Goal: Transaction & Acquisition: Purchase product/service

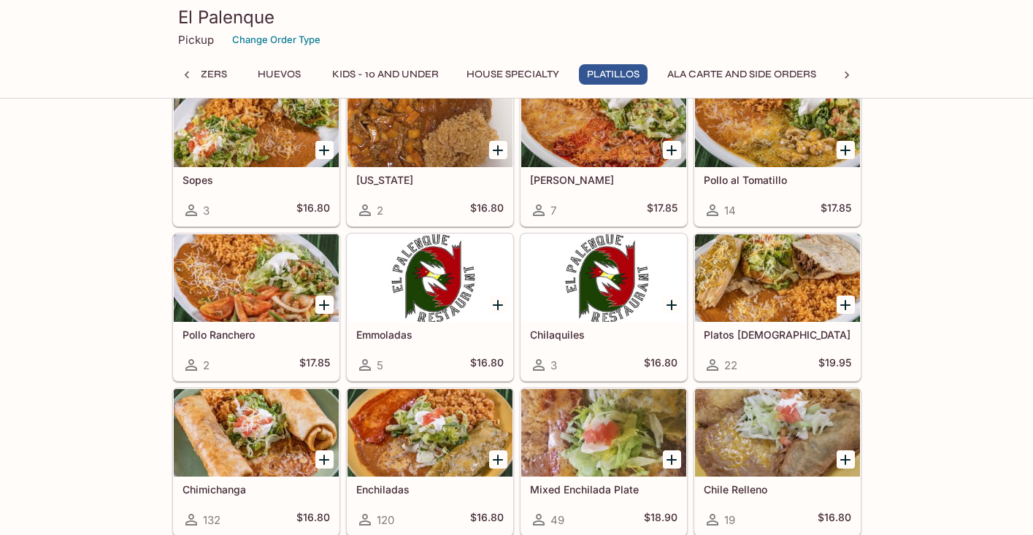
scroll to position [1578, 0]
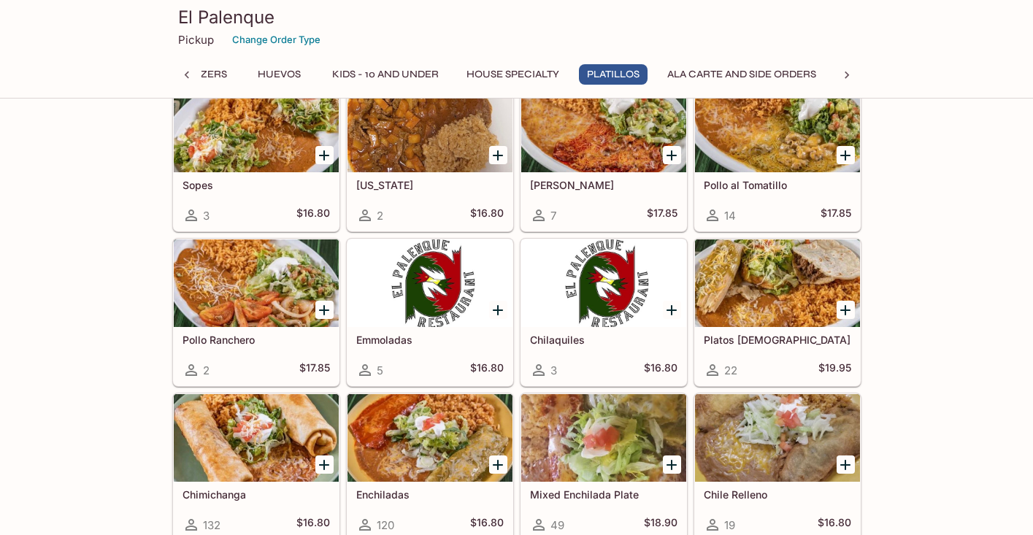
click at [766, 313] on div at bounding box center [777, 283] width 165 height 88
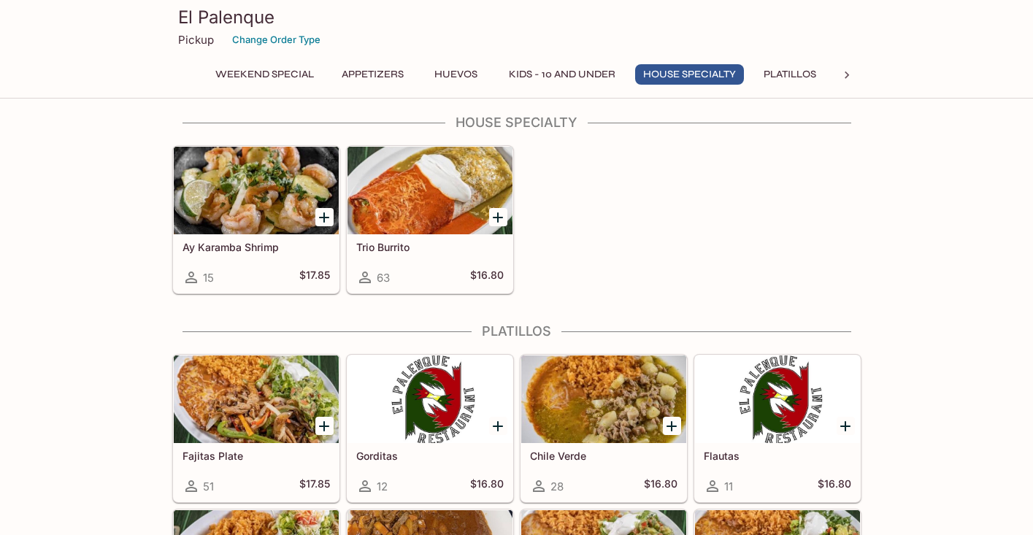
scroll to position [1169, 0]
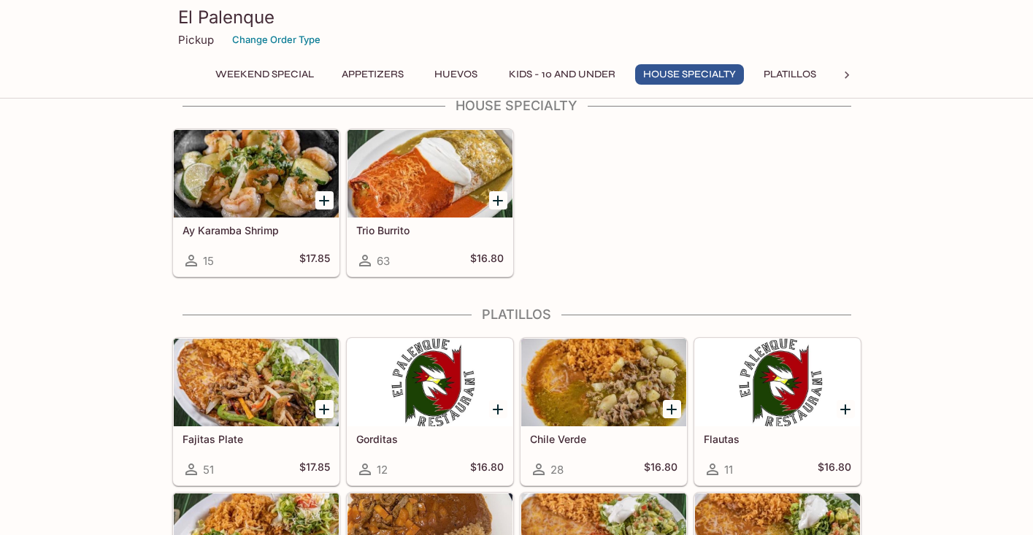
click at [435, 185] on div at bounding box center [429, 174] width 165 height 88
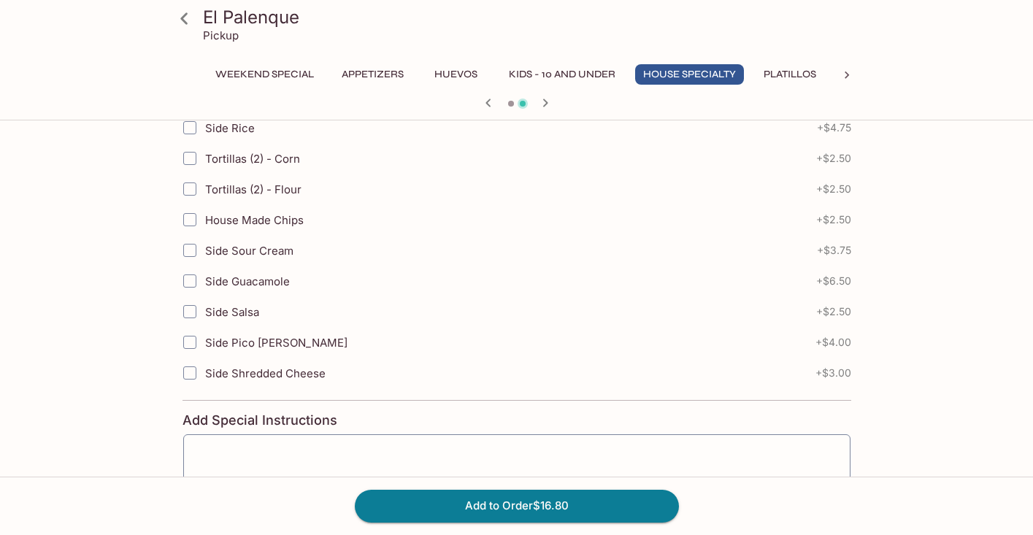
scroll to position [203, 0]
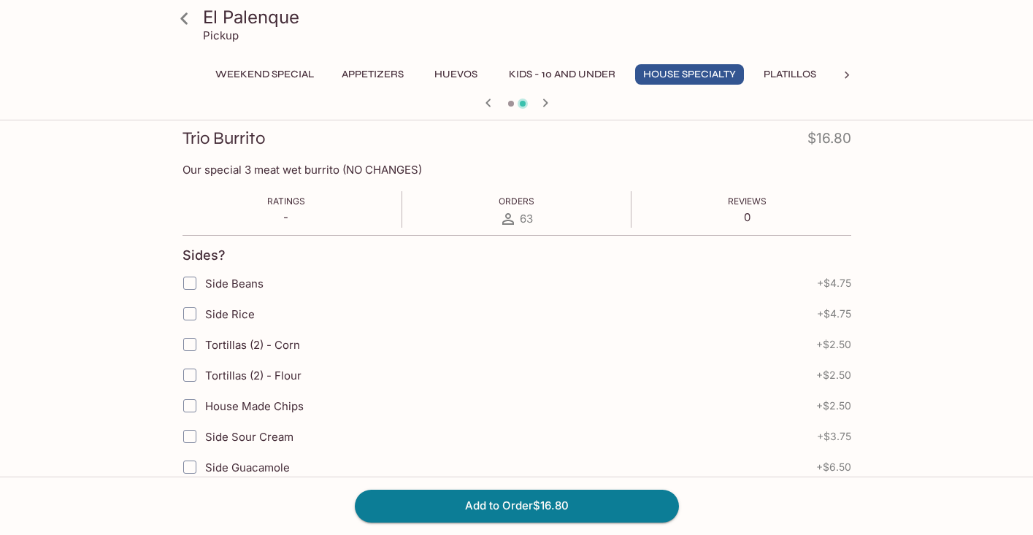
click at [778, 69] on button "Platillos" at bounding box center [790, 74] width 69 height 20
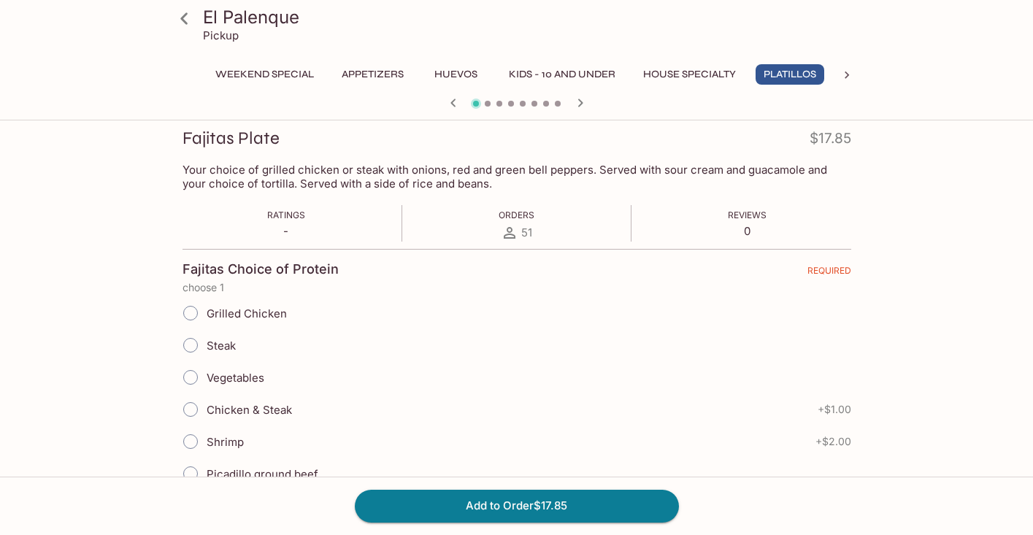
click at [254, 77] on button "Weekend Special" at bounding box center [264, 74] width 115 height 20
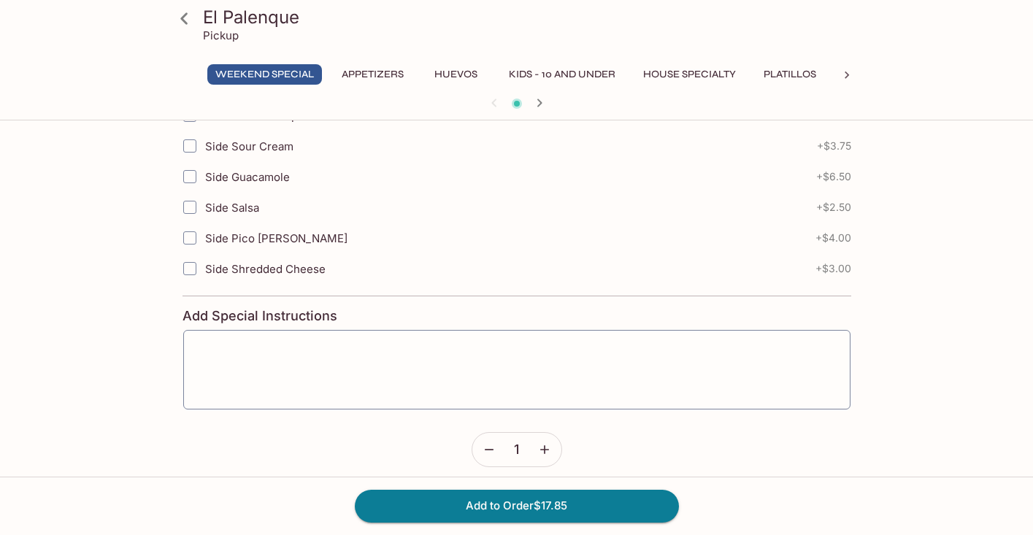
scroll to position [657, 0]
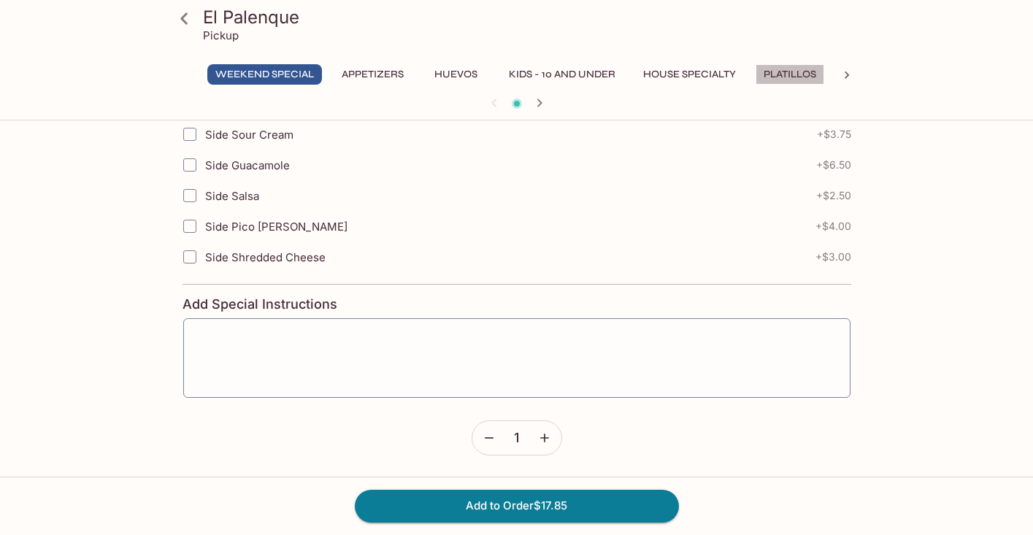
click at [805, 72] on button "Platillos" at bounding box center [790, 74] width 69 height 20
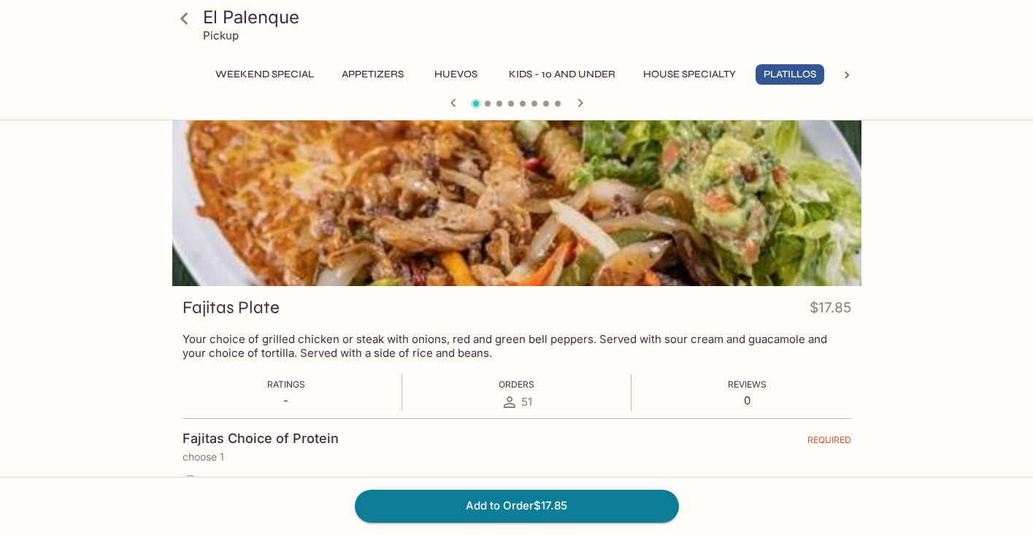
scroll to position [0, 0]
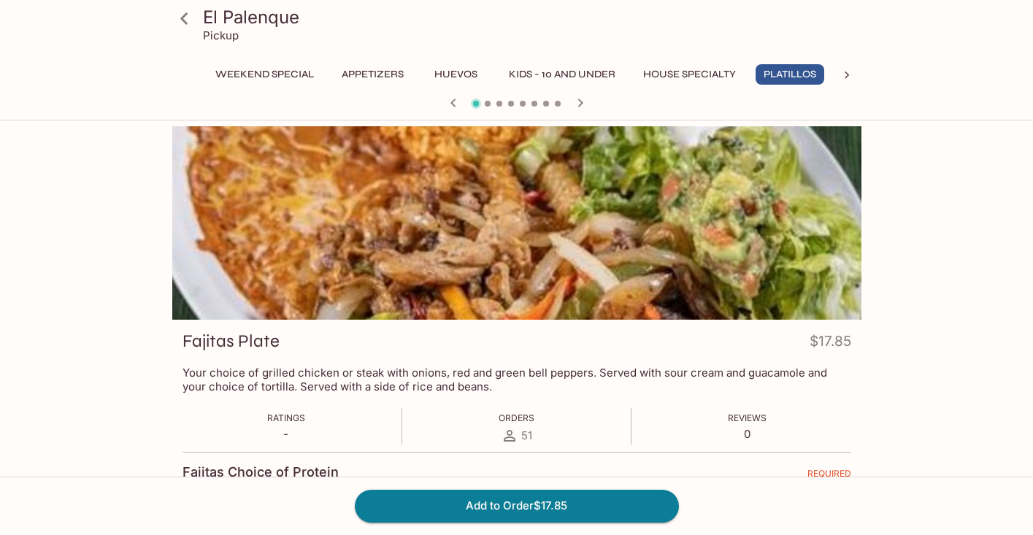
click at [793, 64] on div "El Palenque Pickup Weekend Special Appetizers Huevos Kids - 10 and Under House …" at bounding box center [516, 57] width 701 height 115
click at [583, 101] on icon "button" at bounding box center [581, 103] width 18 height 18
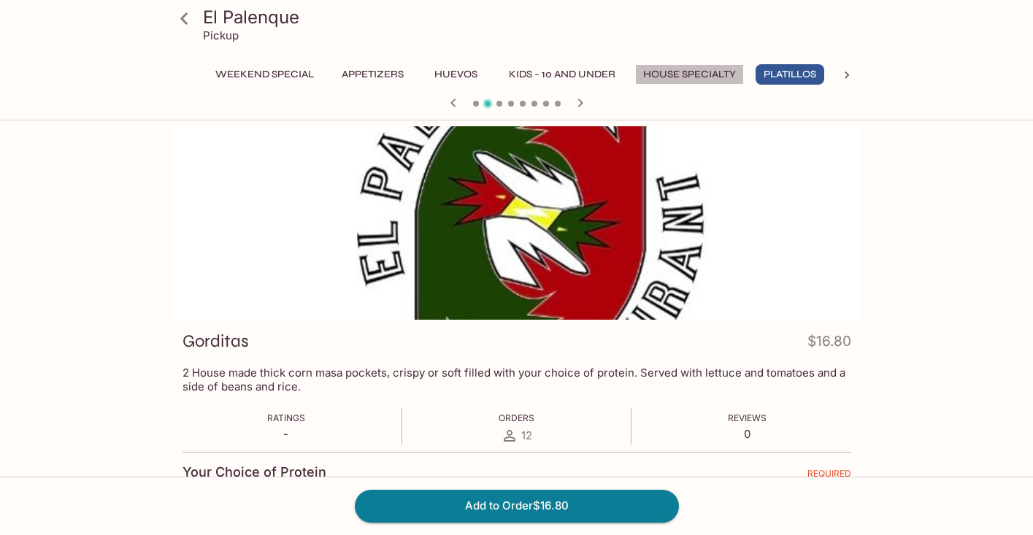
click at [702, 74] on button "House Specialty" at bounding box center [689, 74] width 109 height 20
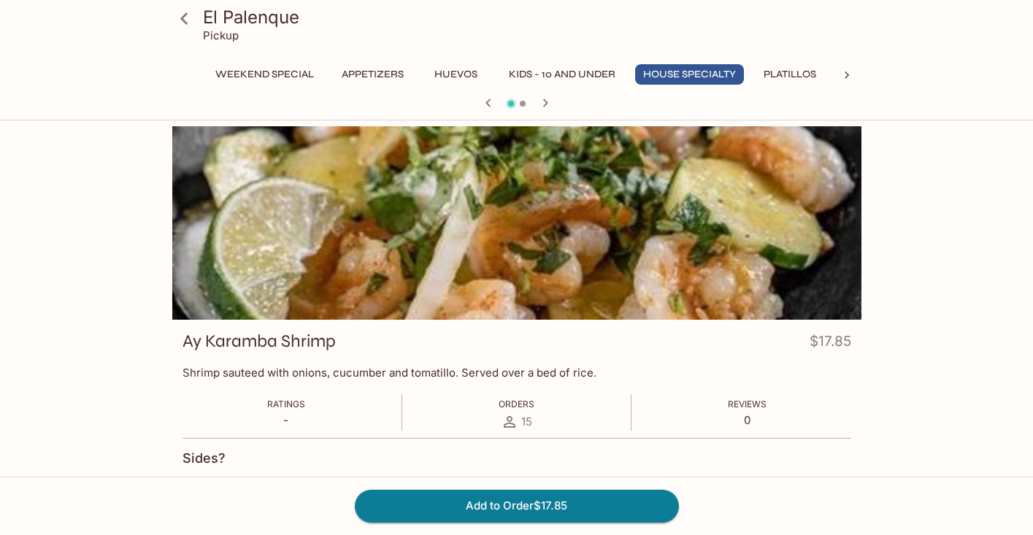
click at [792, 63] on div "El Palenque Pickup Weekend Special Appetizers Huevos Kids - 10 and Under House …" at bounding box center [516, 57] width 701 height 115
click at [793, 76] on button "Platillos" at bounding box center [790, 74] width 69 height 20
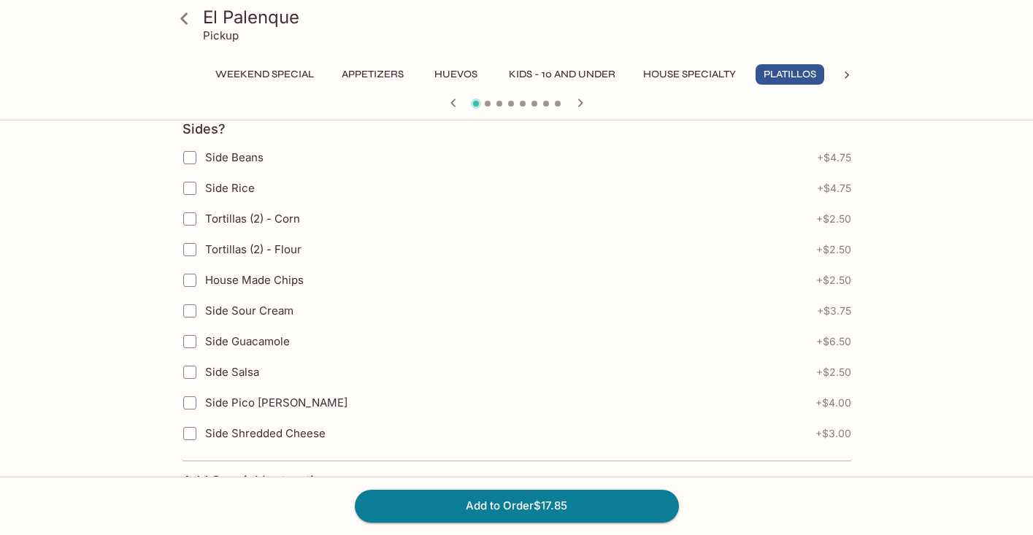
scroll to position [919, 0]
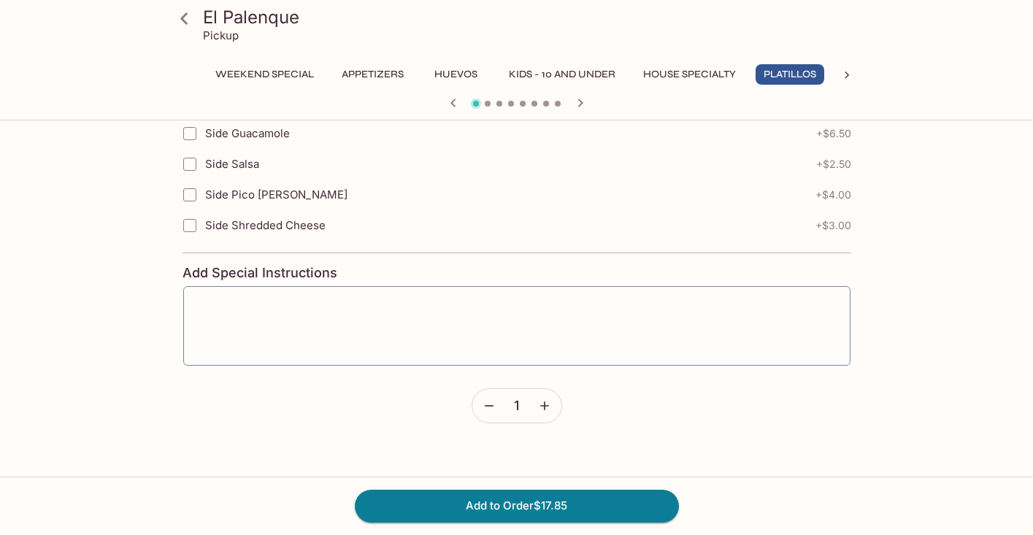
click at [220, 20] on h3 "El Palenque" at bounding box center [529, 17] width 653 height 23
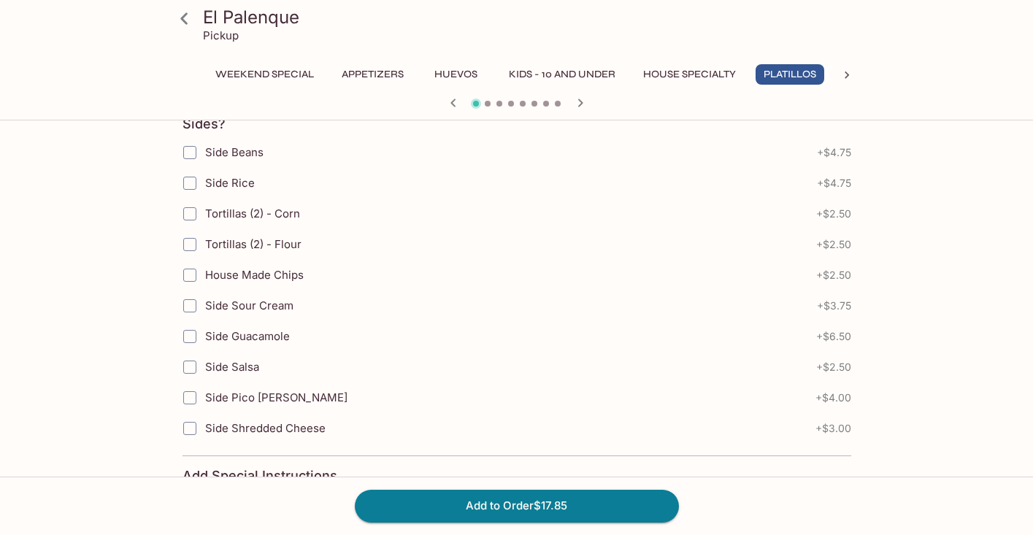
scroll to position [648, 0]
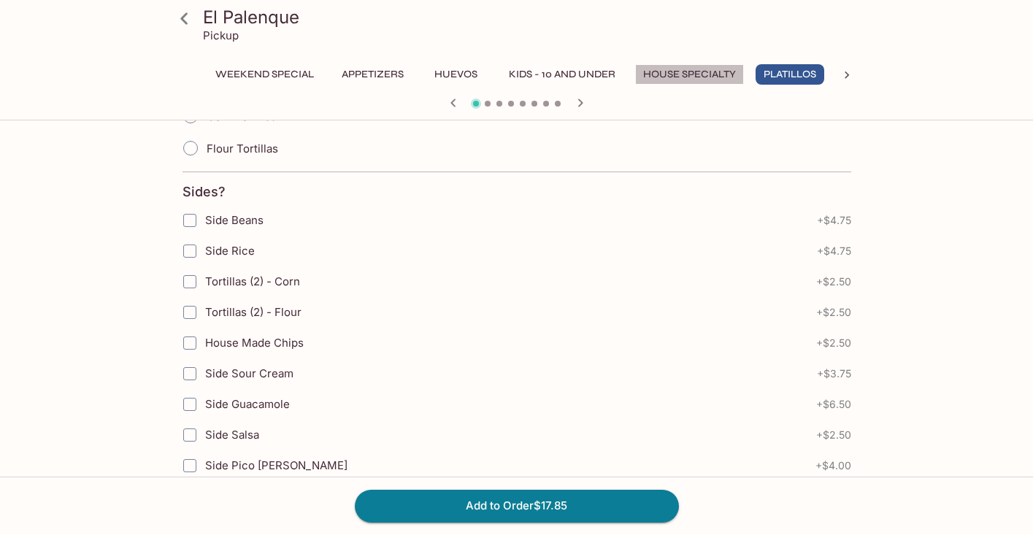
click at [705, 71] on button "House Specialty" at bounding box center [689, 74] width 109 height 20
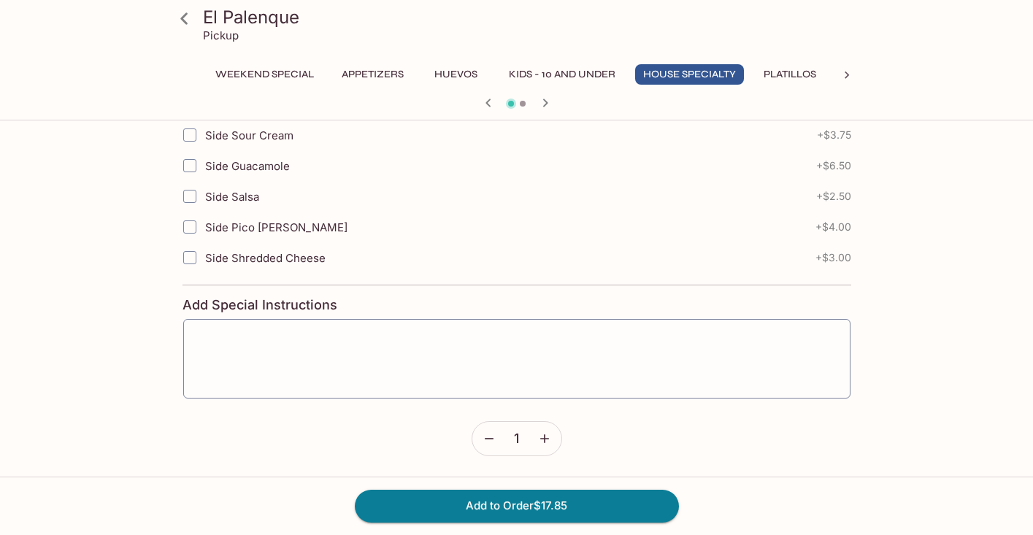
click at [783, 74] on button "Platillos" at bounding box center [790, 74] width 69 height 20
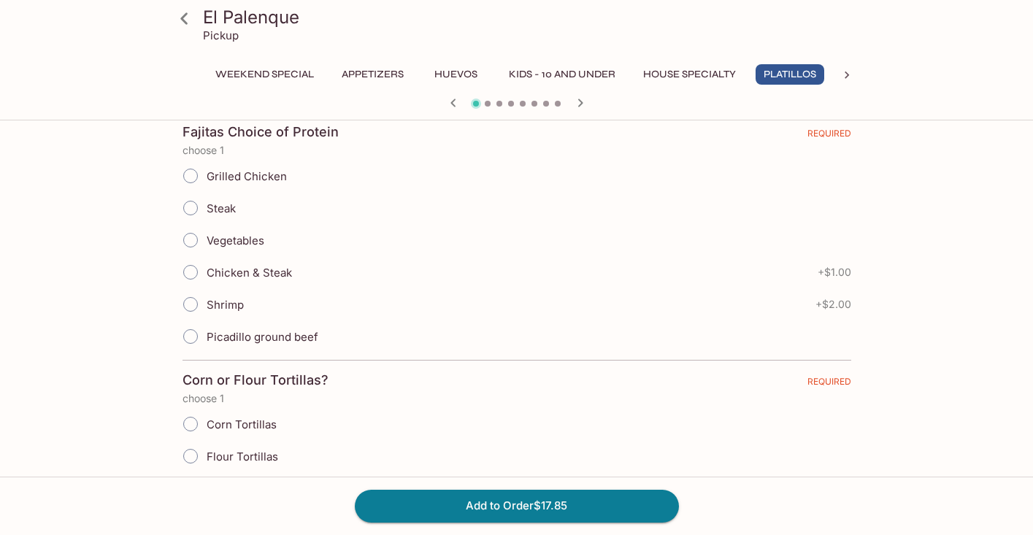
scroll to position [0, 0]
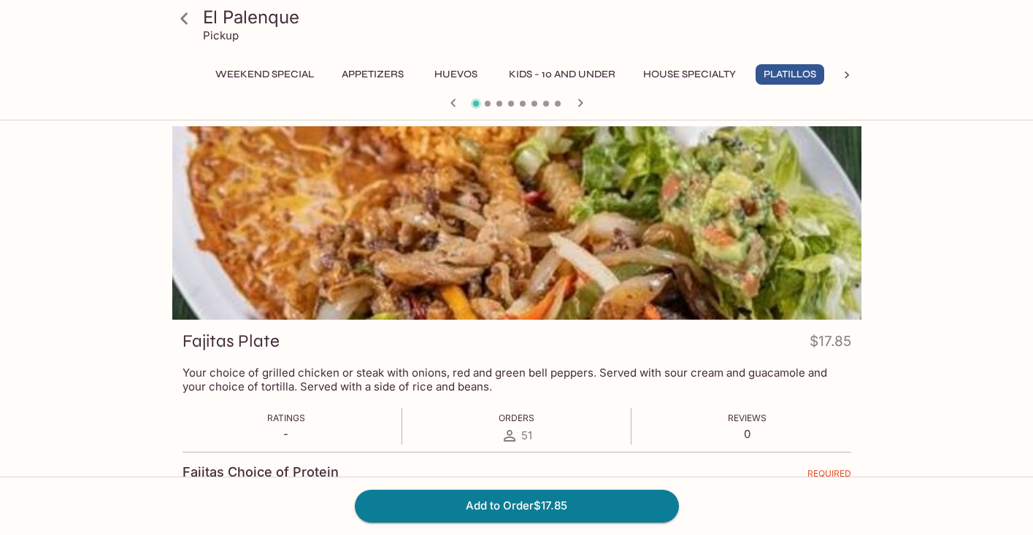
click at [580, 101] on icon "button" at bounding box center [579, 103] width 5 height 8
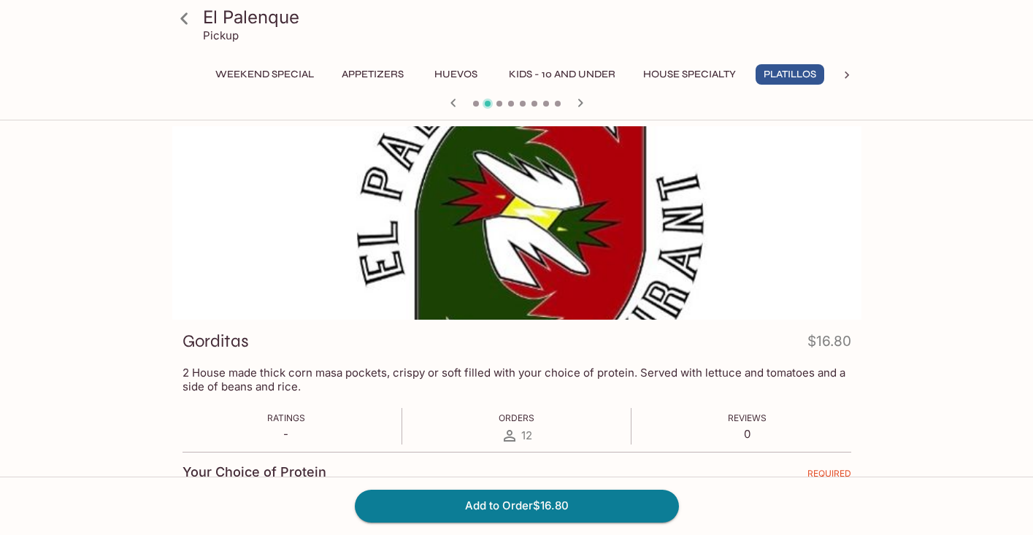
click at [580, 101] on icon "button" at bounding box center [579, 103] width 5 height 8
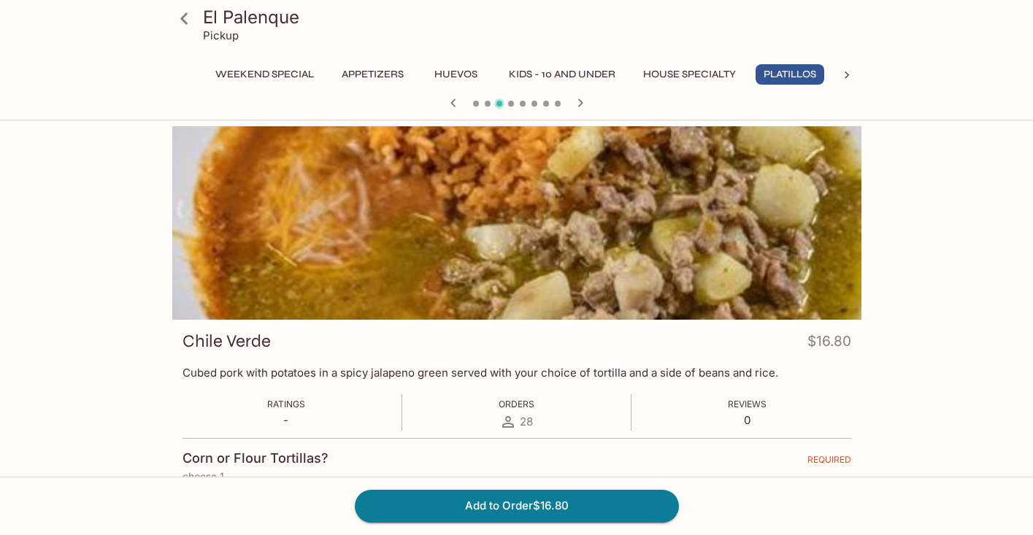
click at [579, 101] on icon "button" at bounding box center [581, 103] width 18 height 18
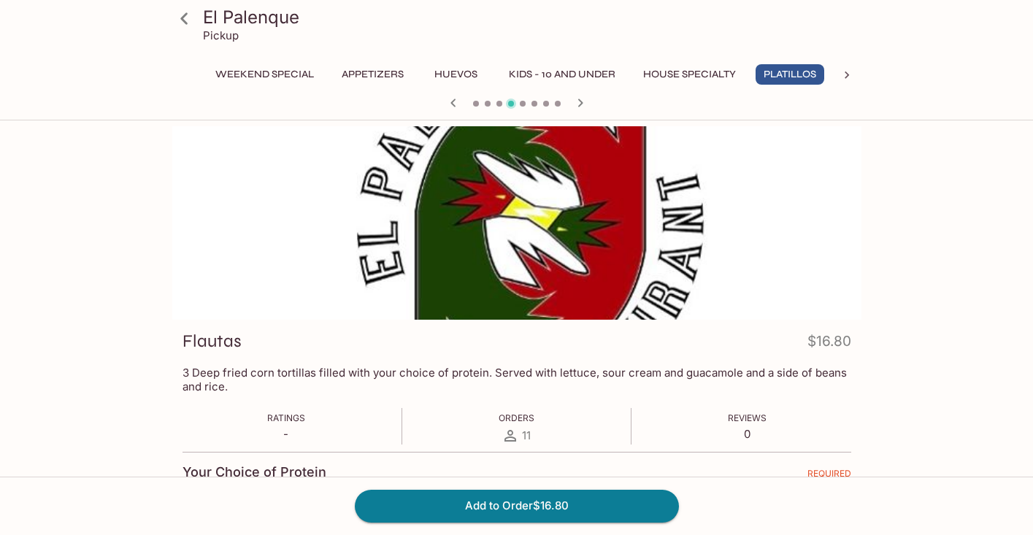
click at [580, 101] on icon "button" at bounding box center [579, 103] width 5 height 8
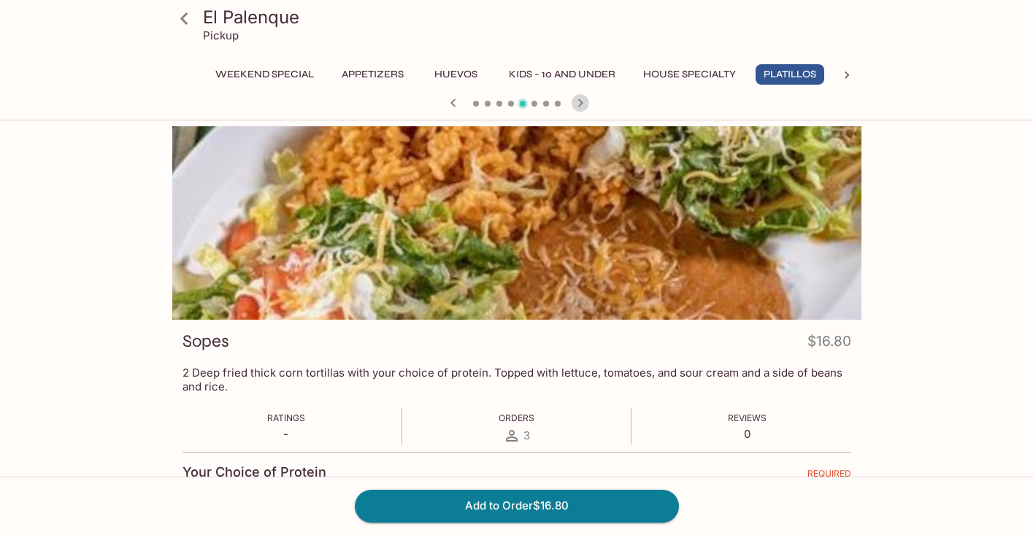
click at [580, 101] on icon "button" at bounding box center [579, 103] width 5 height 8
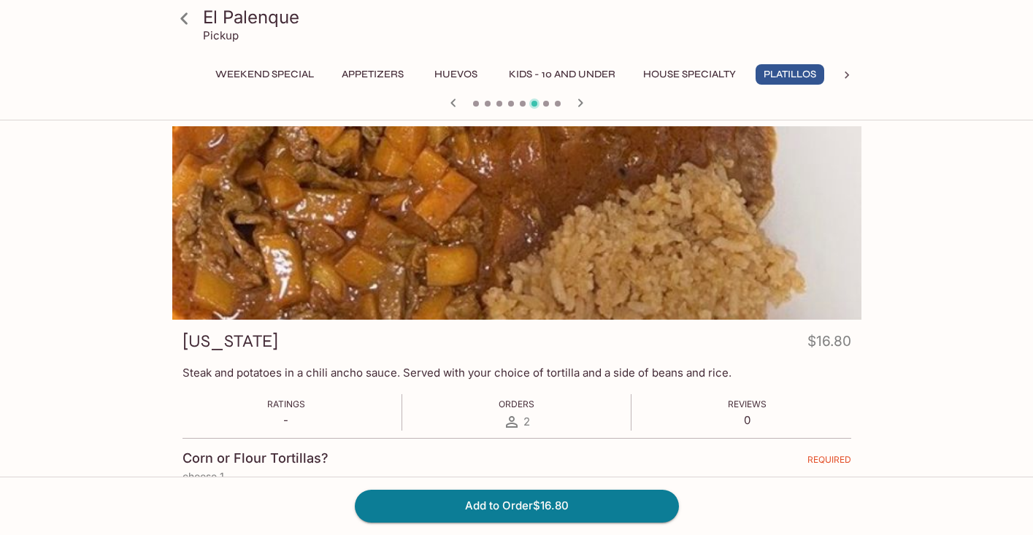
click at [580, 101] on icon "button" at bounding box center [579, 103] width 5 height 8
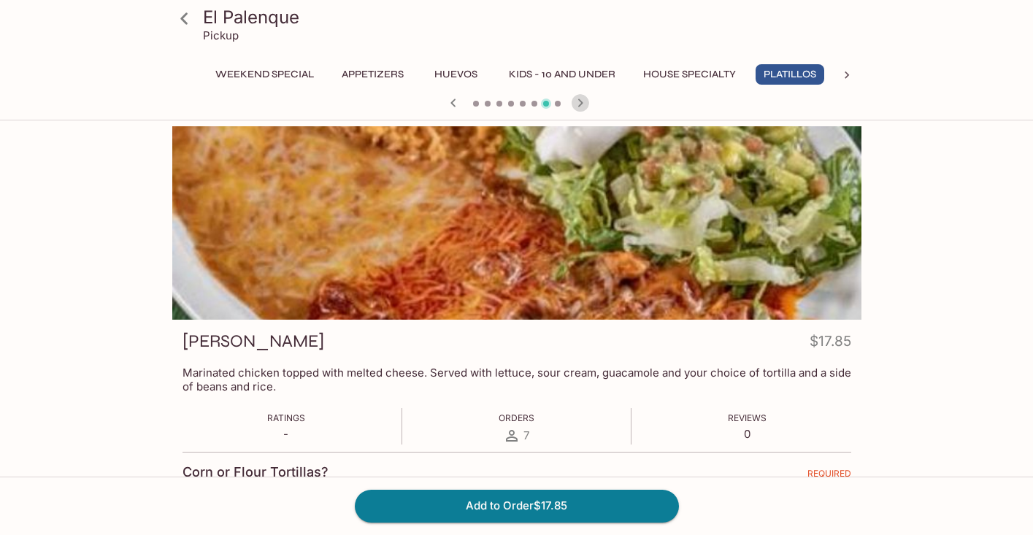
click at [580, 101] on icon "button" at bounding box center [579, 103] width 5 height 8
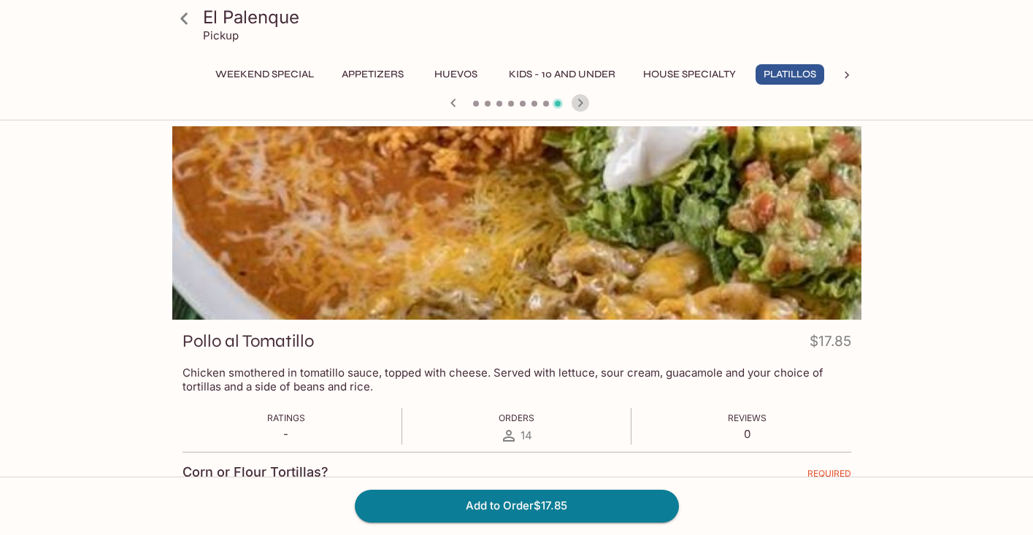
click at [580, 101] on icon "button" at bounding box center [579, 103] width 5 height 8
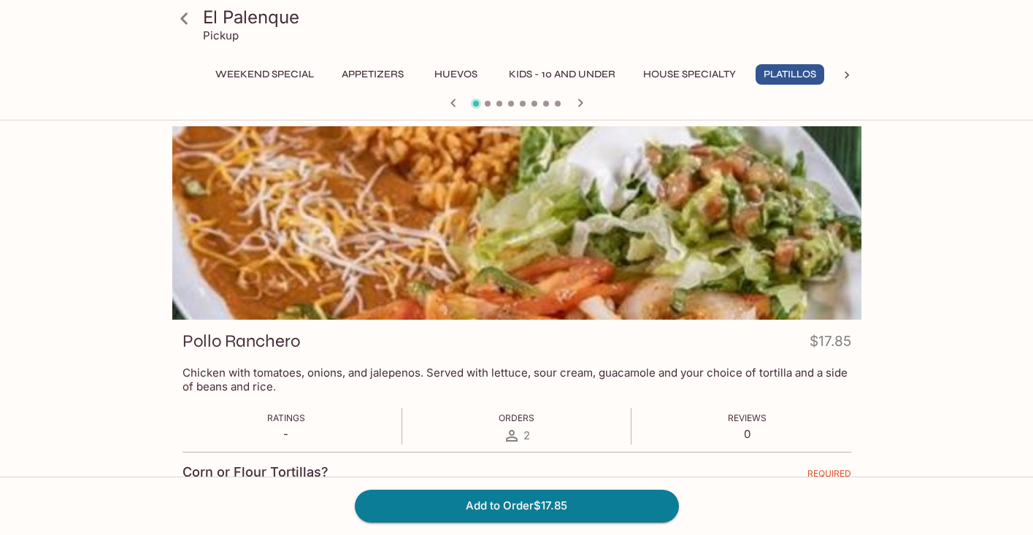
click at [580, 101] on icon "button" at bounding box center [579, 103] width 5 height 8
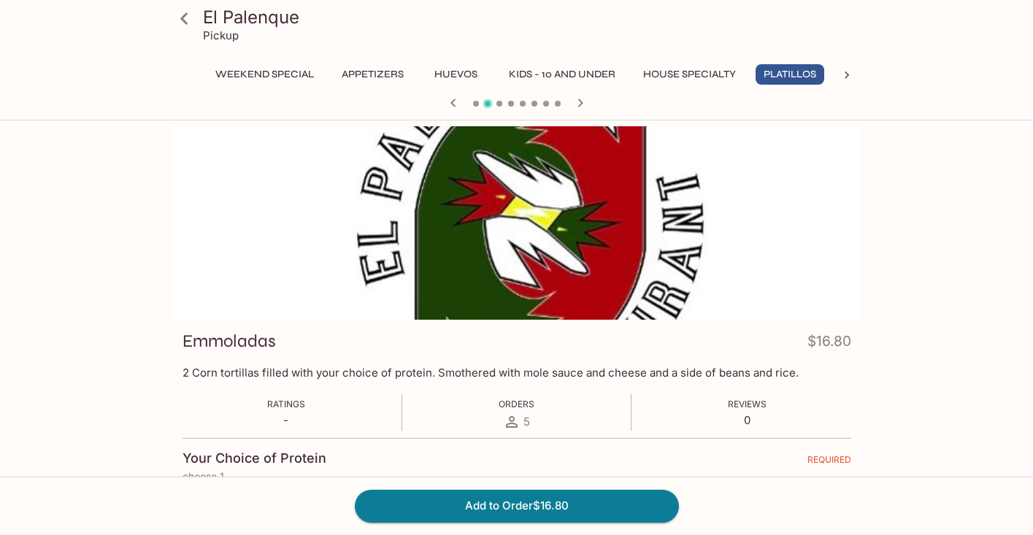
click at [580, 101] on icon "button" at bounding box center [579, 103] width 5 height 8
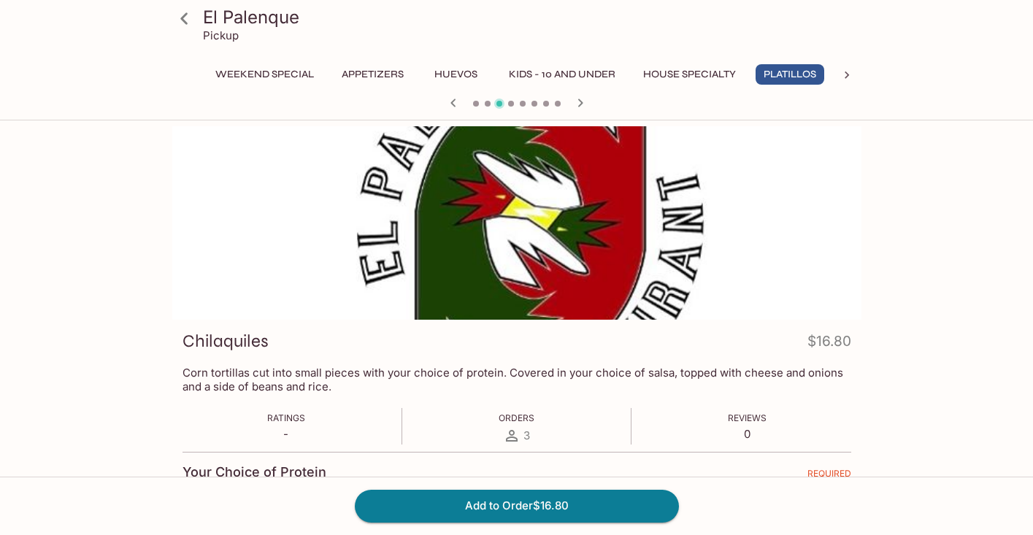
click at [580, 102] on icon "button" at bounding box center [579, 103] width 5 height 8
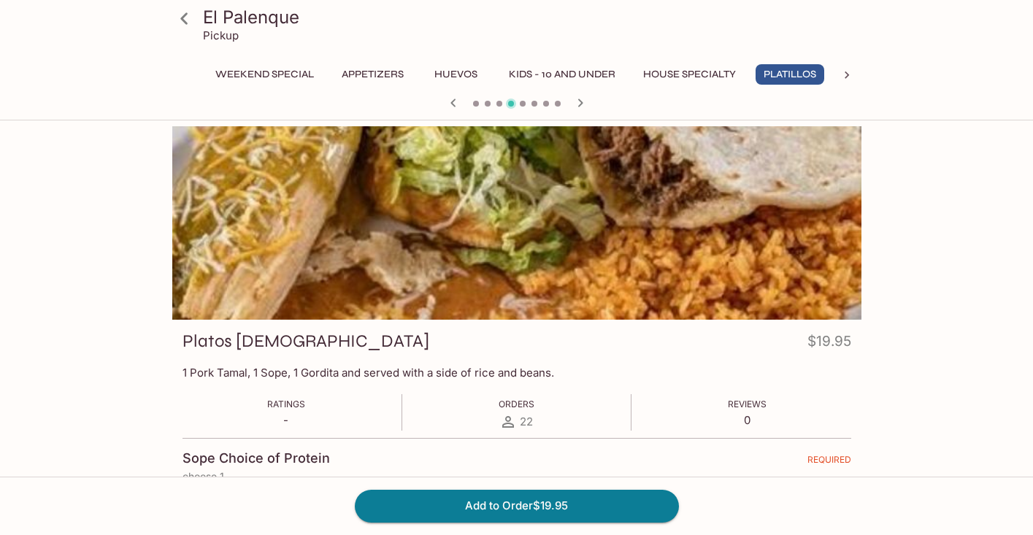
click at [451, 106] on icon "button" at bounding box center [454, 103] width 18 height 18
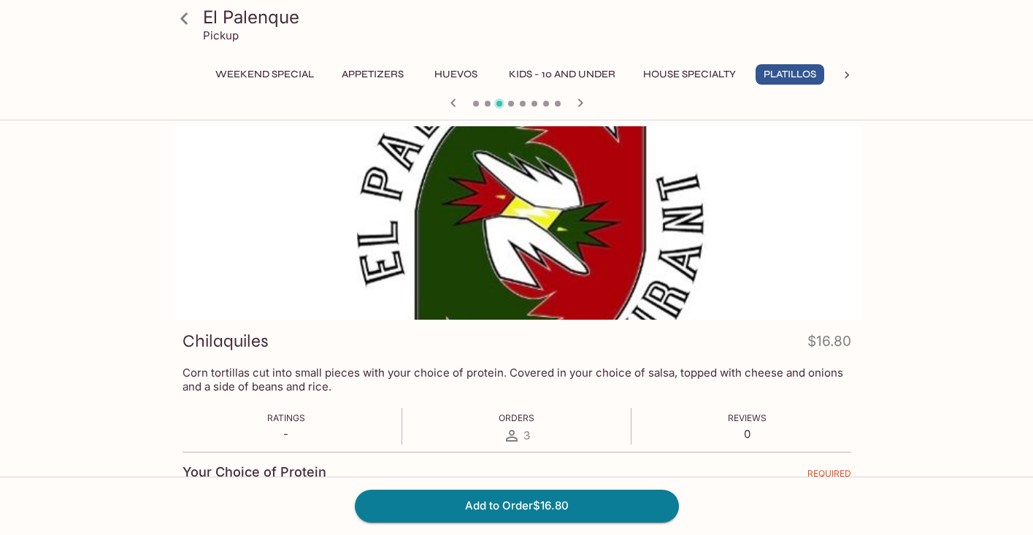
click at [451, 106] on icon "button" at bounding box center [454, 103] width 18 height 18
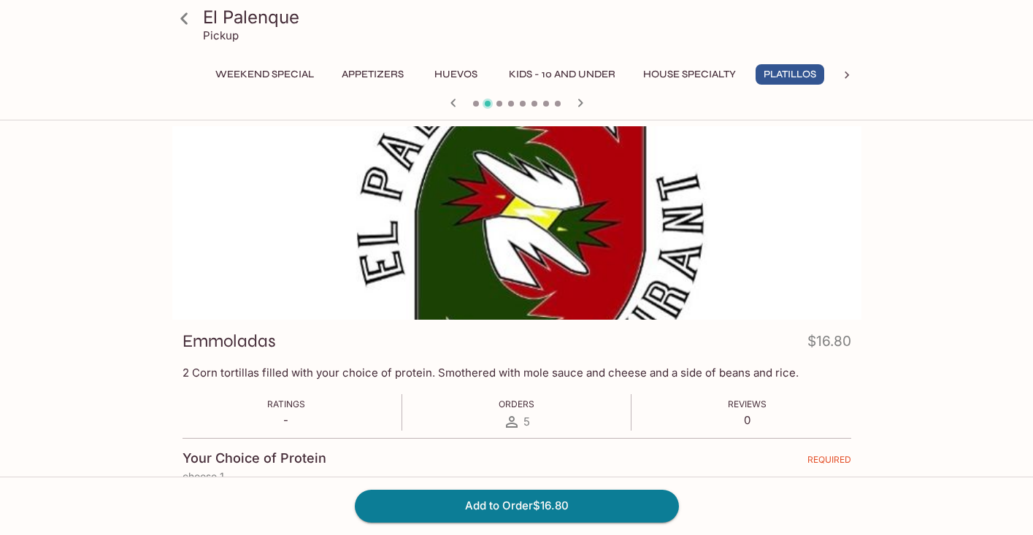
click at [451, 106] on icon "button" at bounding box center [454, 103] width 18 height 18
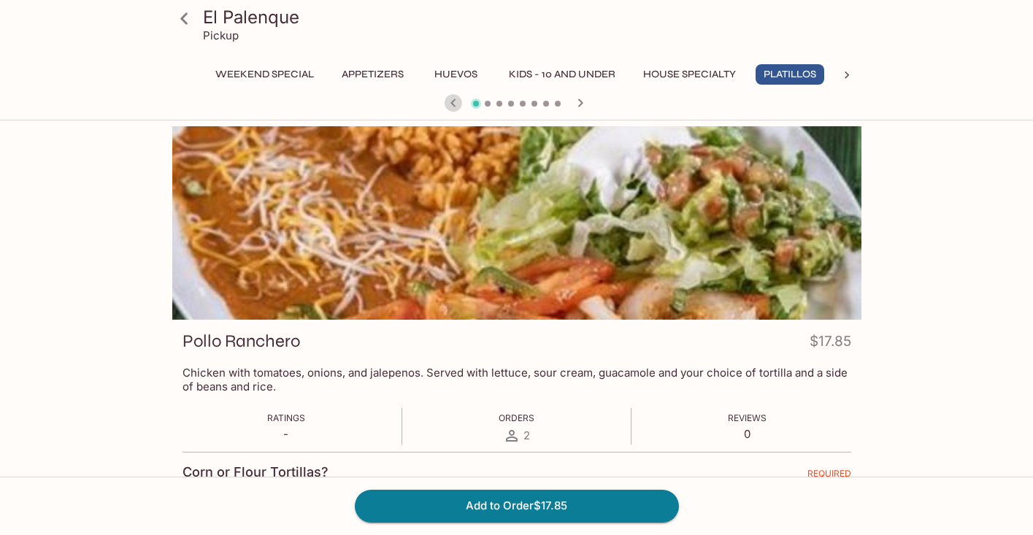
click at [451, 106] on icon "button" at bounding box center [454, 103] width 18 height 18
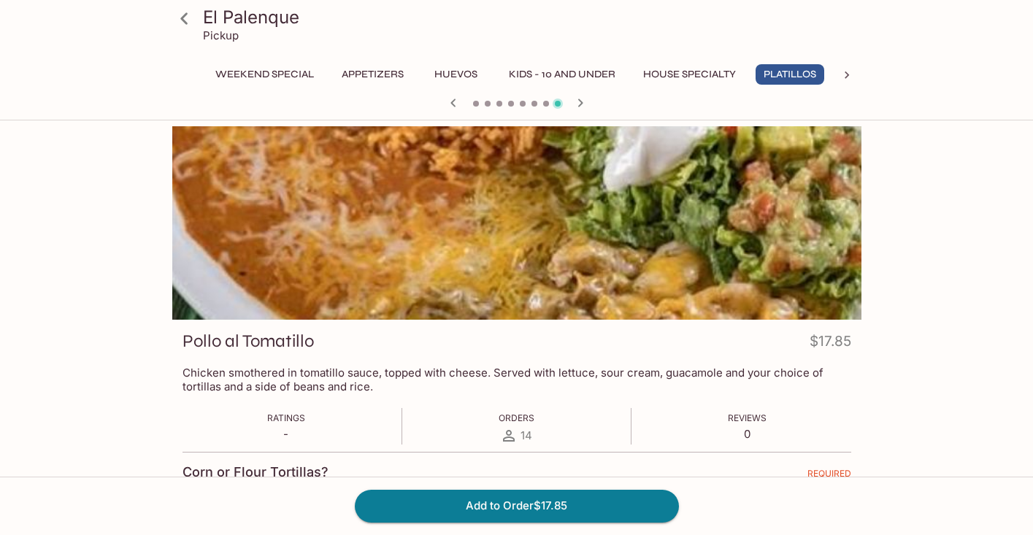
click at [451, 106] on icon "button" at bounding box center [454, 103] width 18 height 18
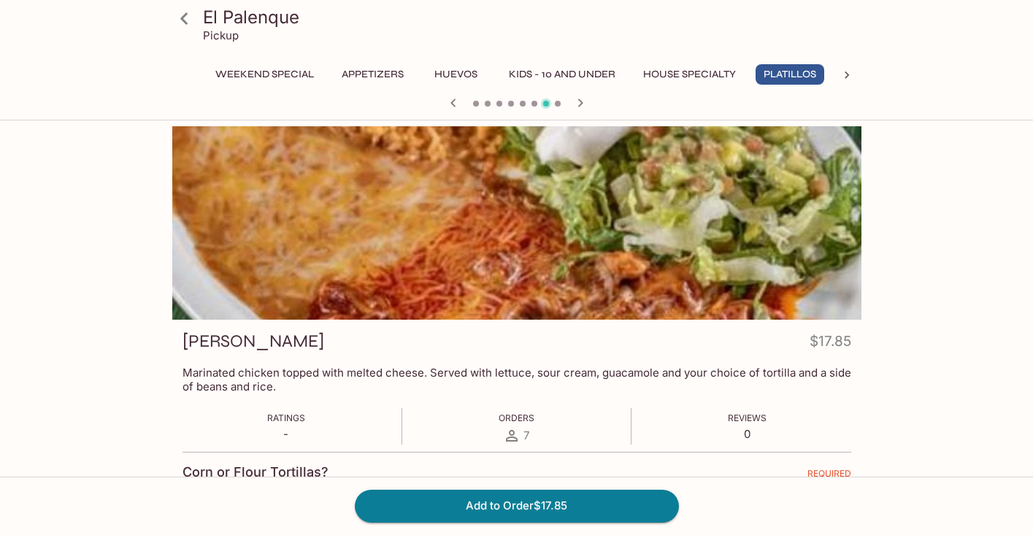
click at [451, 106] on icon "button" at bounding box center [454, 103] width 18 height 18
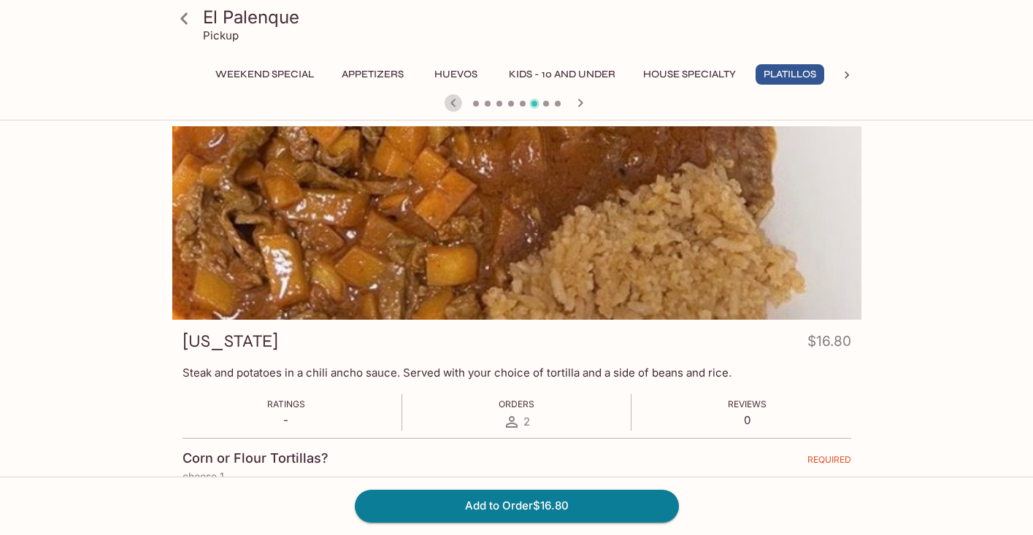
click at [451, 106] on icon "button" at bounding box center [454, 103] width 18 height 18
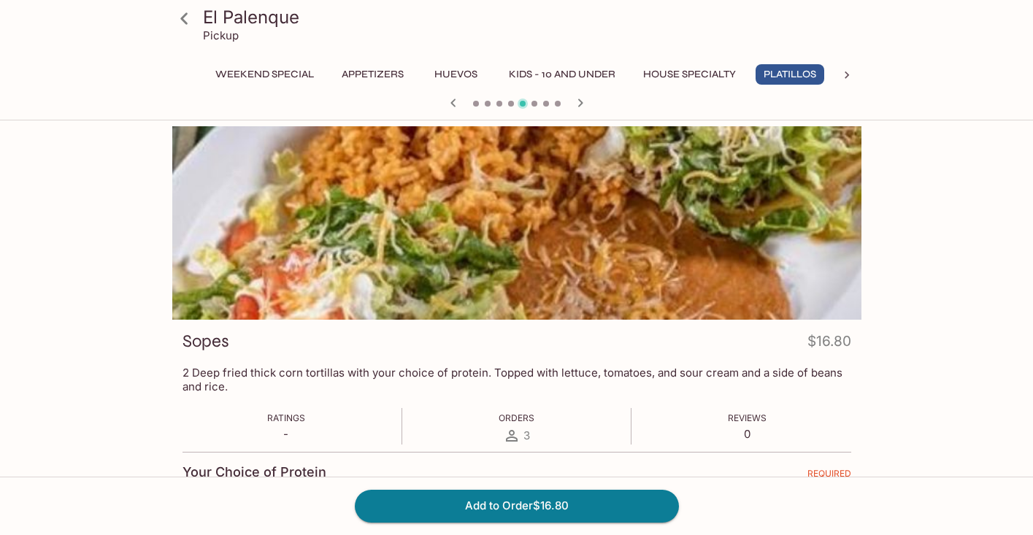
click at [456, 101] on icon "button" at bounding box center [454, 103] width 18 height 18
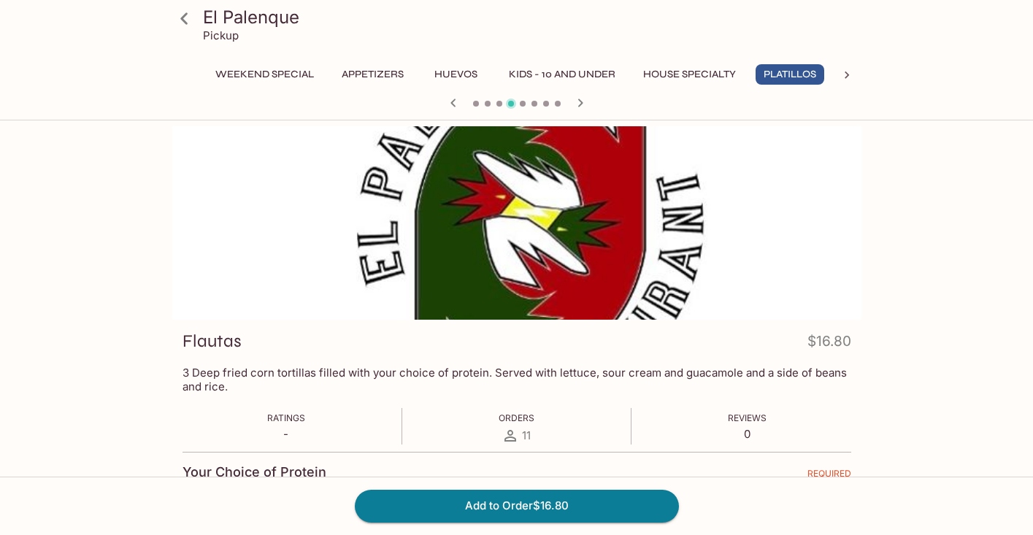
click at [456, 101] on icon "button" at bounding box center [454, 103] width 18 height 18
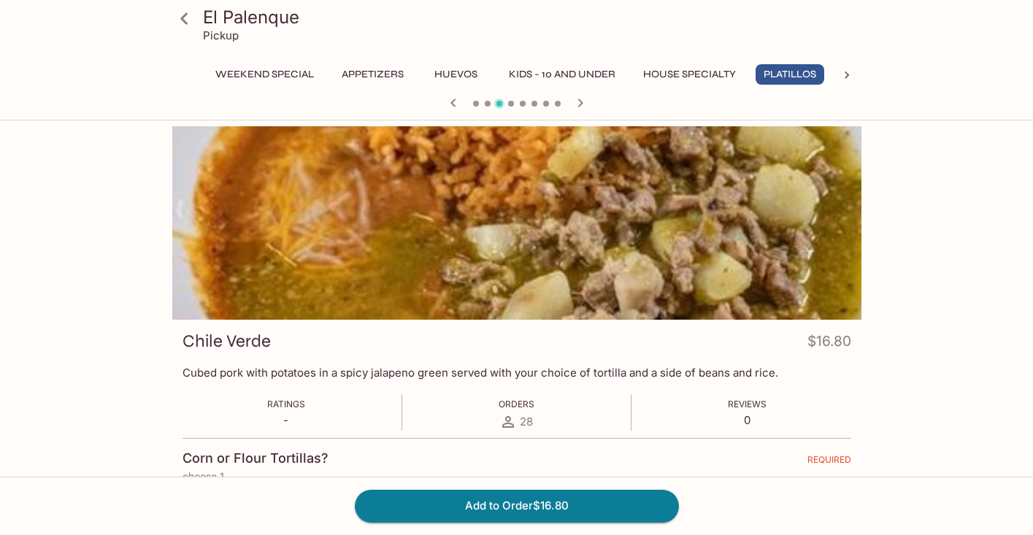
click at [584, 99] on icon "button" at bounding box center [581, 103] width 18 height 18
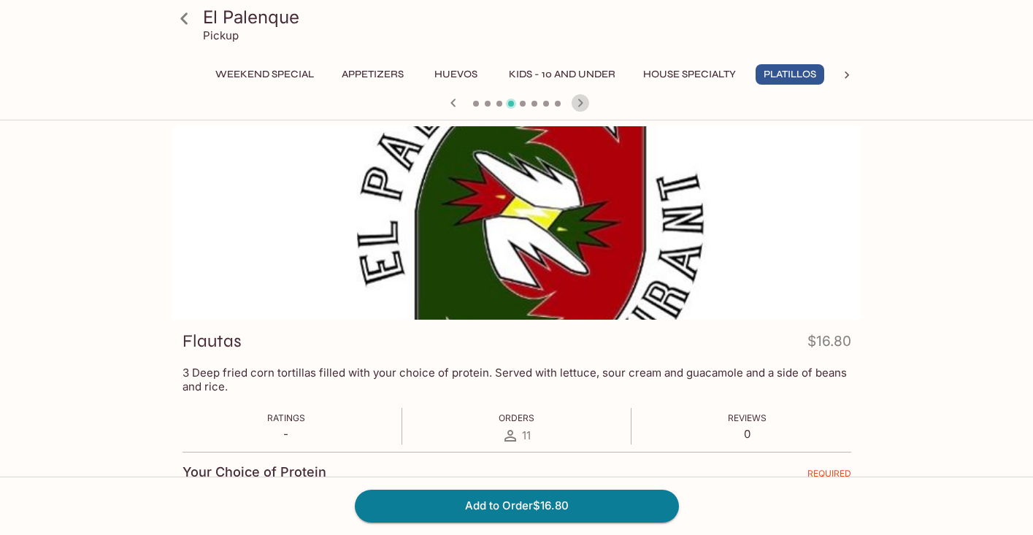
click at [584, 99] on icon "button" at bounding box center [581, 103] width 18 height 18
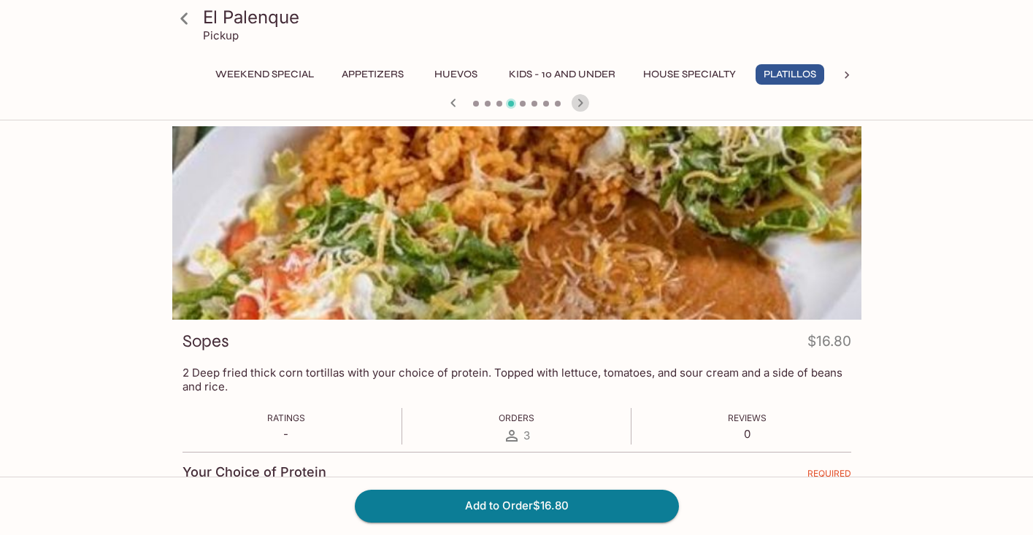
click at [584, 99] on icon "button" at bounding box center [581, 103] width 18 height 18
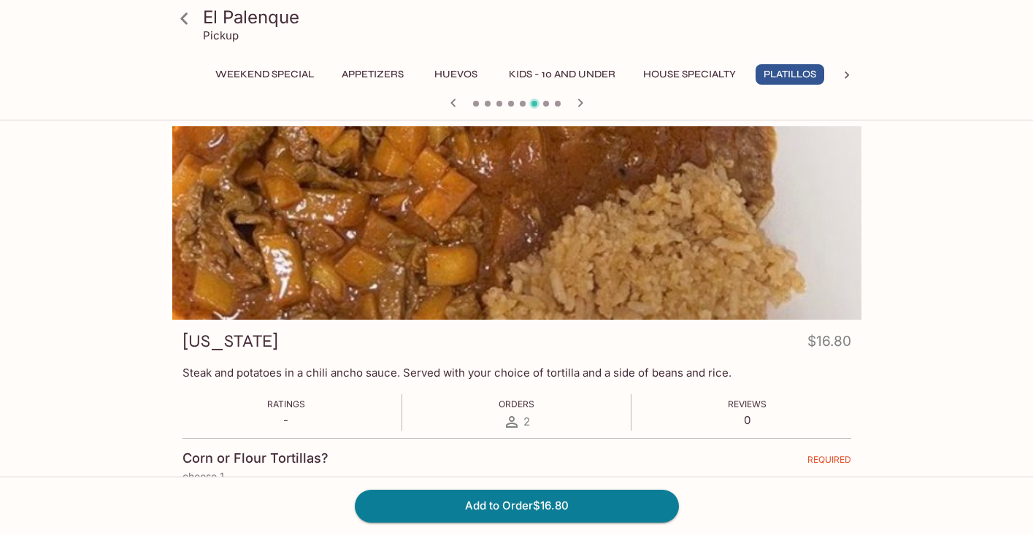
click at [584, 99] on icon "button" at bounding box center [581, 103] width 18 height 18
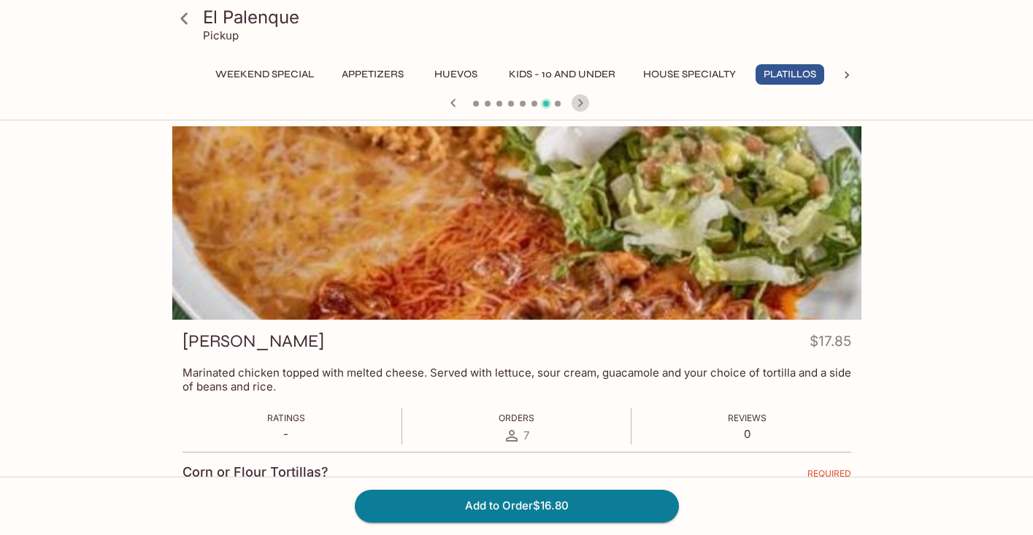
click at [584, 99] on icon "button" at bounding box center [581, 103] width 18 height 18
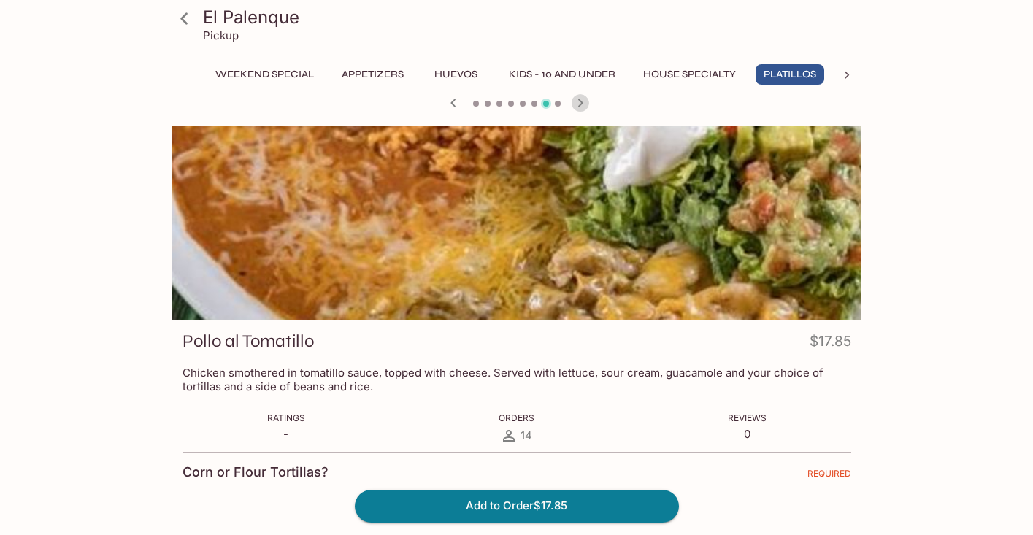
click at [584, 99] on icon "button" at bounding box center [581, 103] width 18 height 18
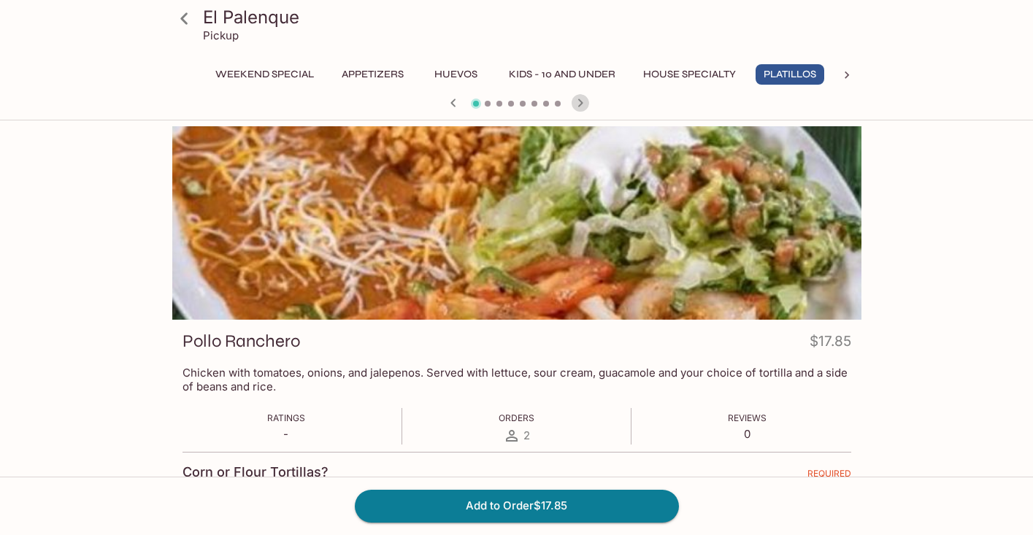
click at [584, 99] on icon "button" at bounding box center [581, 103] width 18 height 18
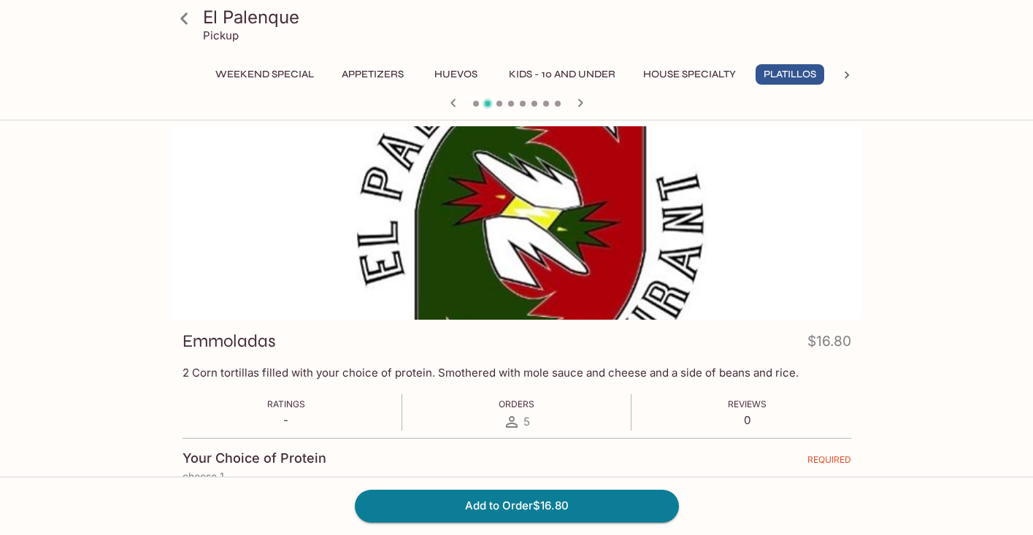
click at [584, 99] on icon "button" at bounding box center [581, 103] width 18 height 18
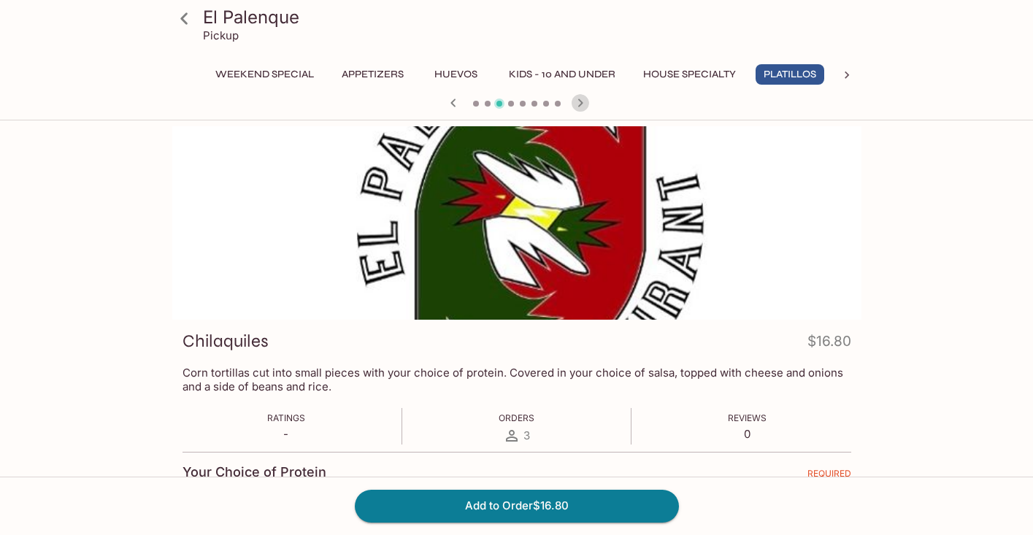
click at [584, 99] on icon "button" at bounding box center [581, 103] width 18 height 18
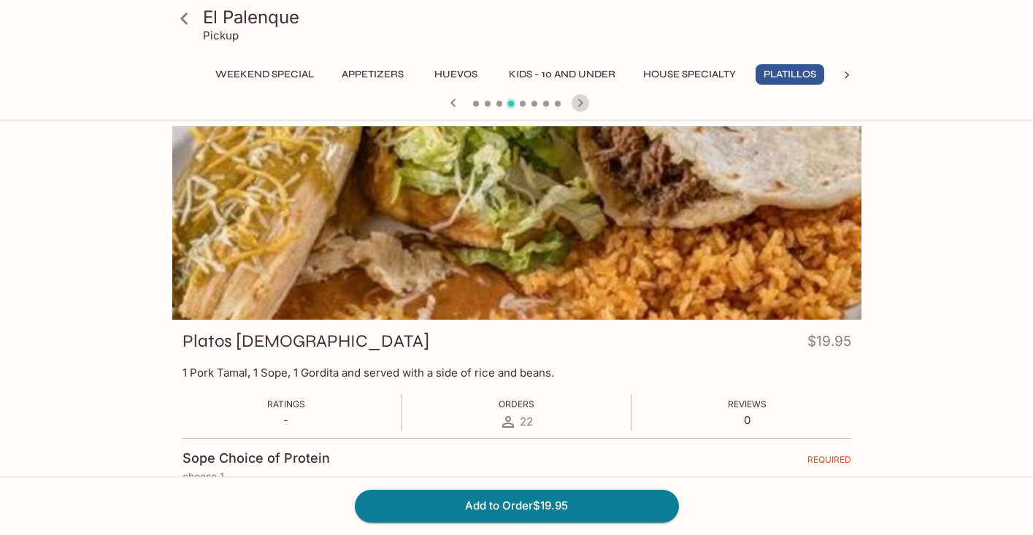
click at [583, 103] on icon "button" at bounding box center [579, 103] width 5 height 8
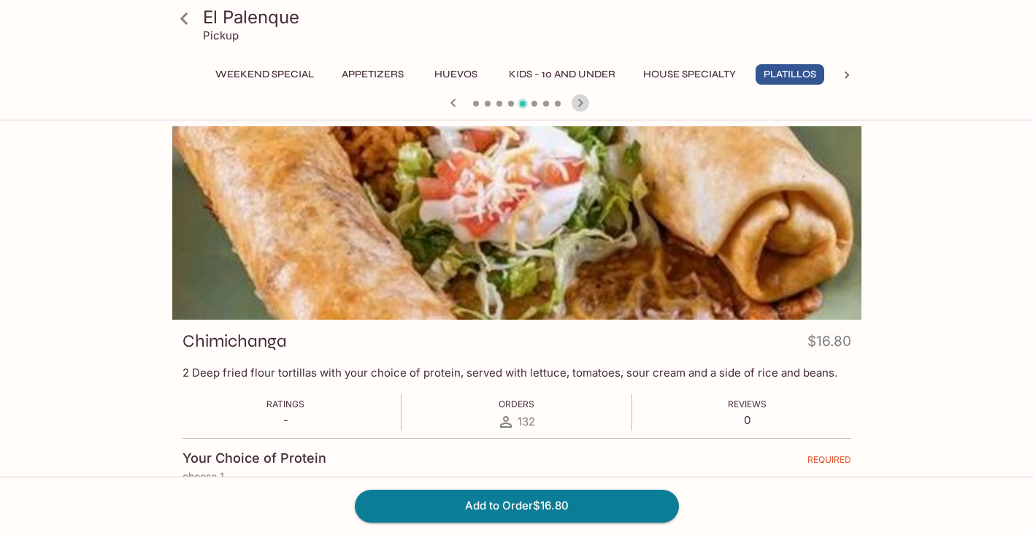
click at [583, 103] on icon "button" at bounding box center [579, 103] width 5 height 8
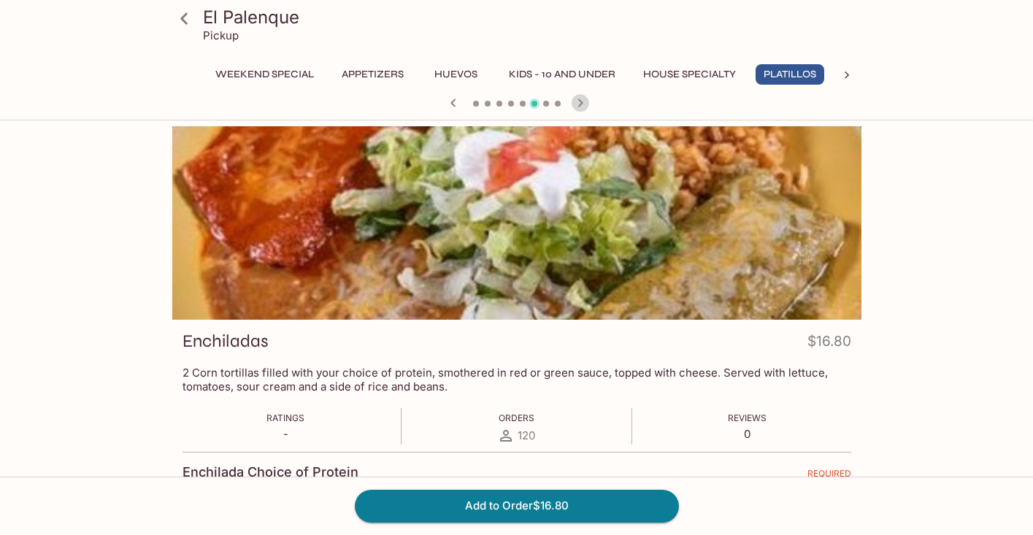
click at [583, 103] on icon "button" at bounding box center [579, 103] width 5 height 8
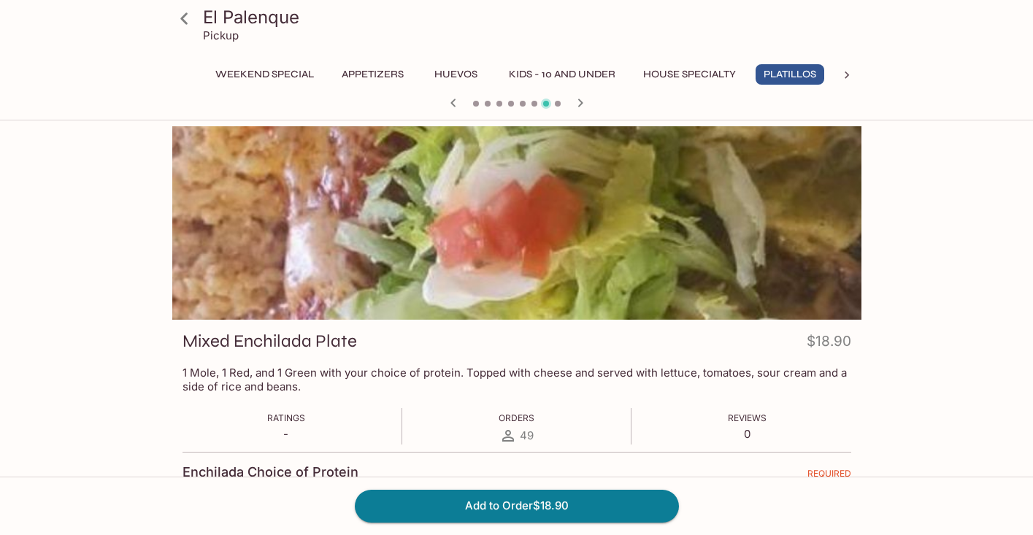
click at [448, 103] on icon "button" at bounding box center [454, 103] width 18 height 18
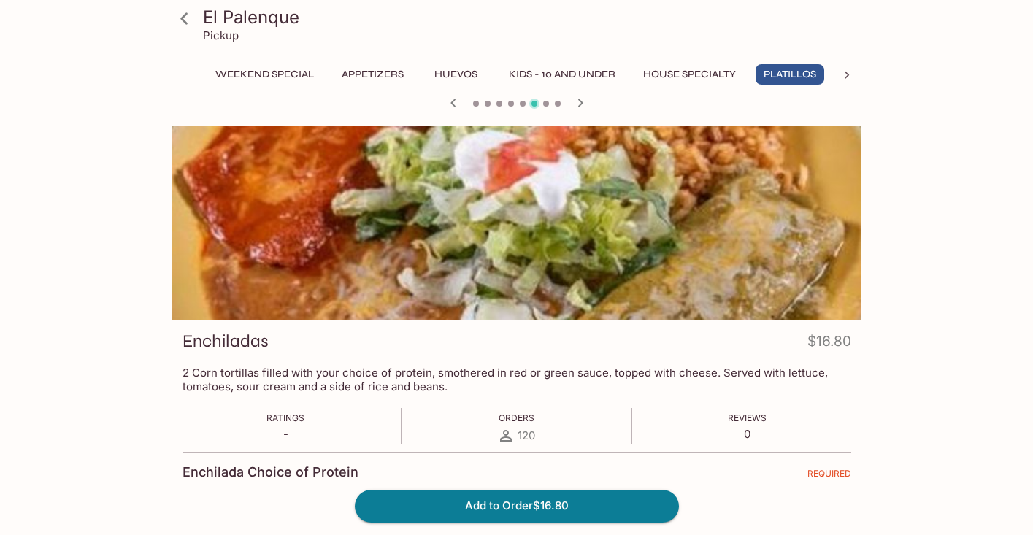
click at [448, 103] on icon "button" at bounding box center [454, 103] width 18 height 18
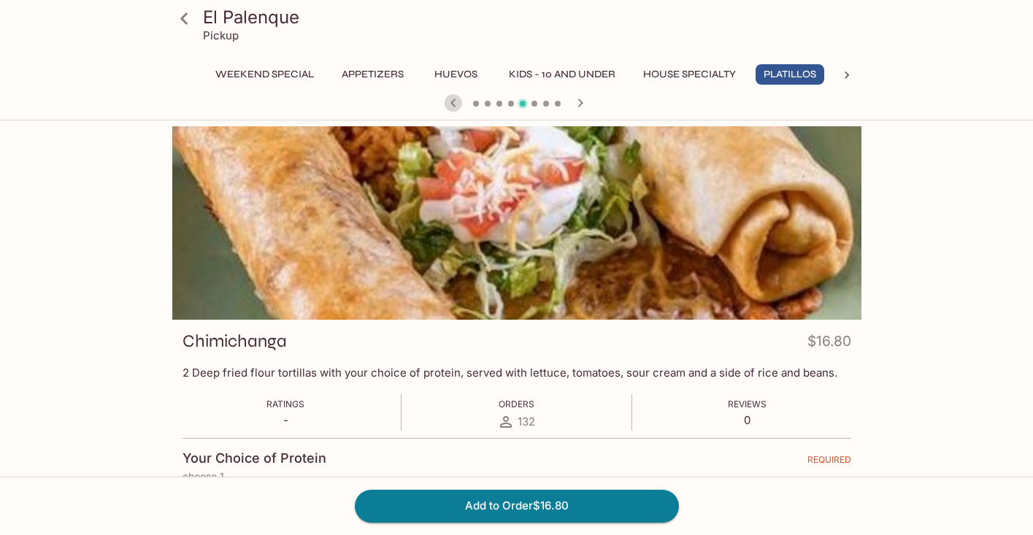
click at [448, 103] on icon "button" at bounding box center [454, 103] width 18 height 18
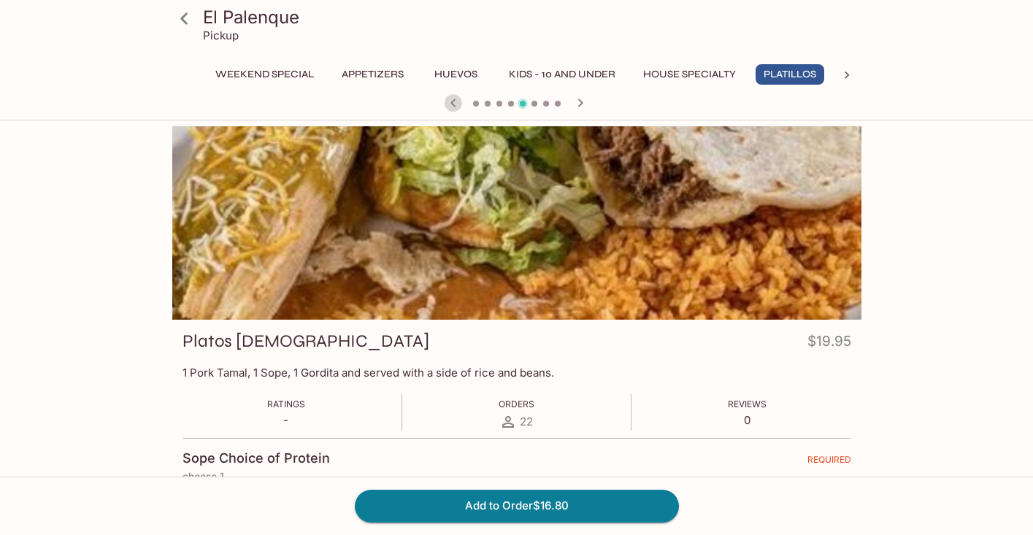
click at [448, 103] on icon "button" at bounding box center [454, 103] width 18 height 18
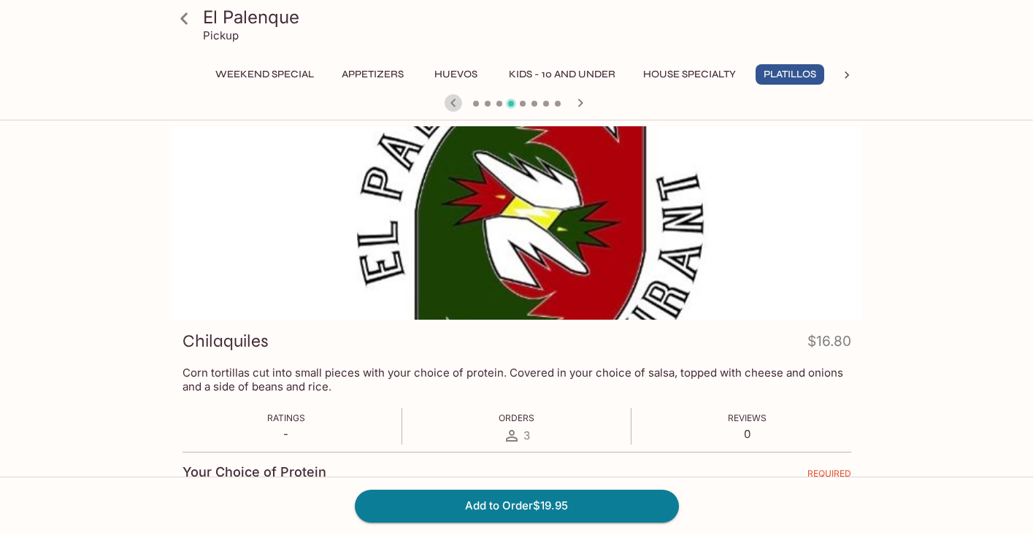
click at [448, 103] on icon "button" at bounding box center [454, 103] width 18 height 18
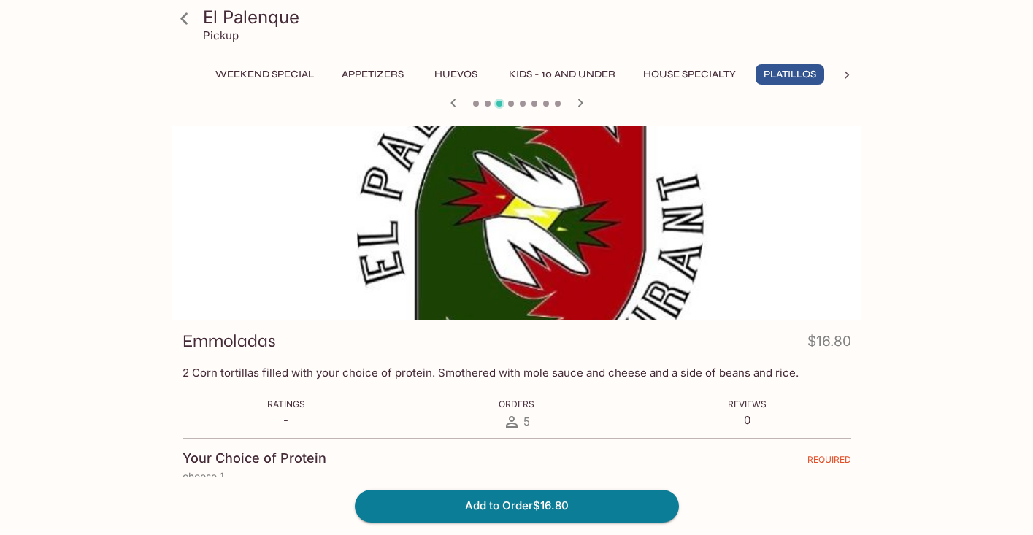
click at [448, 103] on icon "button" at bounding box center [454, 103] width 18 height 18
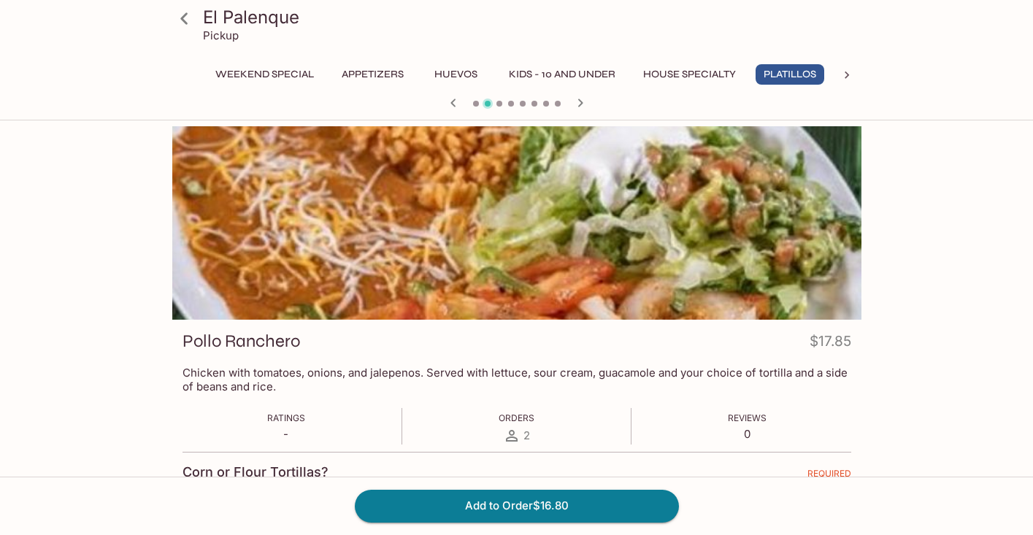
click at [448, 103] on icon "button" at bounding box center [454, 103] width 18 height 18
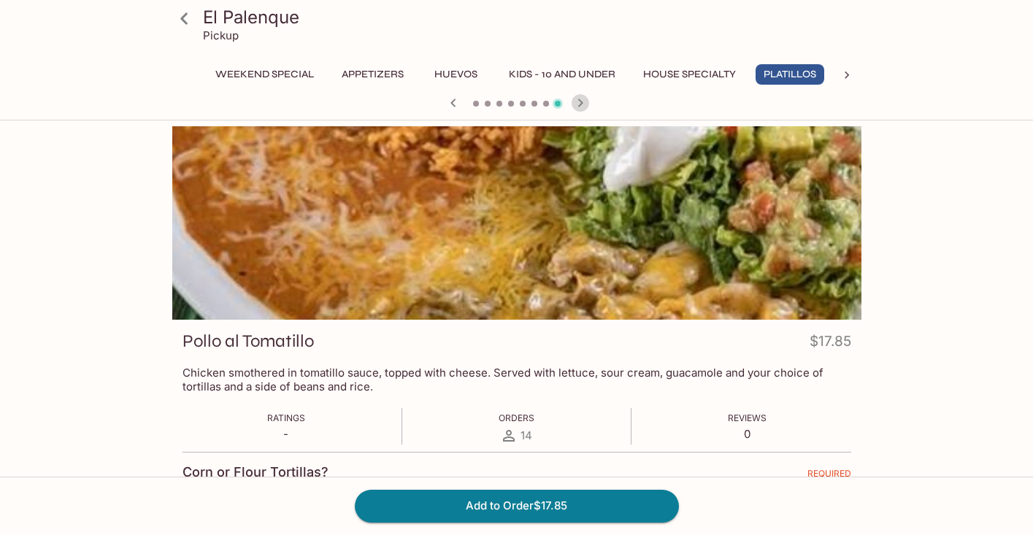
click at [576, 104] on icon "button" at bounding box center [581, 103] width 18 height 18
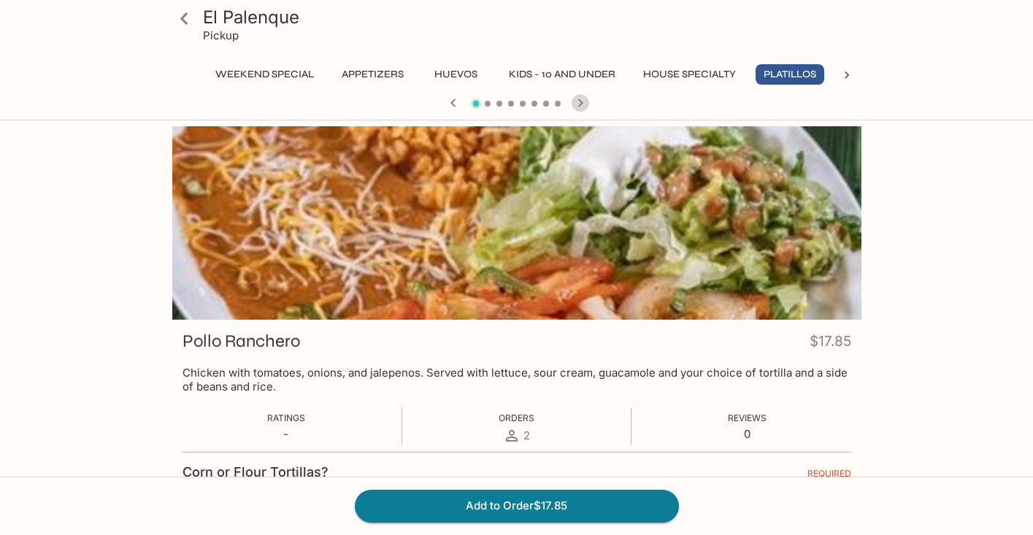
click at [585, 102] on icon "button" at bounding box center [581, 103] width 18 height 18
